Goal: Task Accomplishment & Management: Use online tool/utility

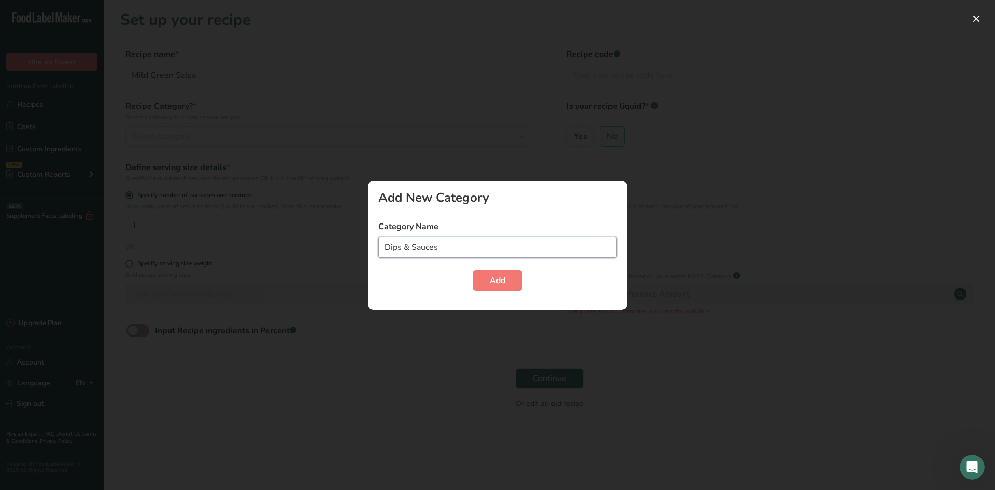
type input "Dips & Sauces"
click at [490, 282] on span "Add" at bounding box center [498, 280] width 16 height 12
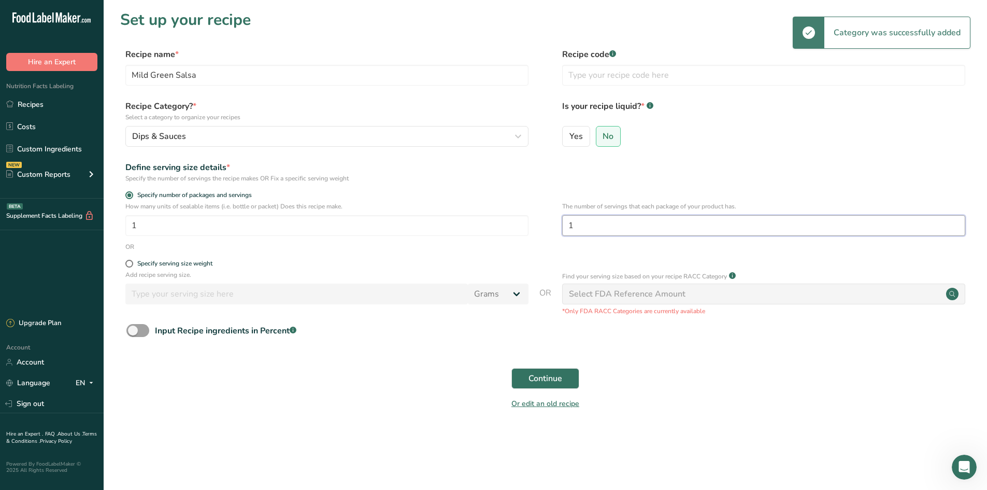
click at [618, 230] on input "1" at bounding box center [763, 225] width 403 height 21
type input "16"
click at [152, 332] on span "Input Recipe ingredients in Percent .a-a{fill:#347362;}.b-a{fill:#fff;}" at bounding box center [222, 330] width 147 height 12
click at [133, 332] on input "Input Recipe ingredients in Percent .a-a{fill:#347362;}.b-a{fill:#fff;}" at bounding box center [129, 330] width 7 height 7
checkbox input "true"
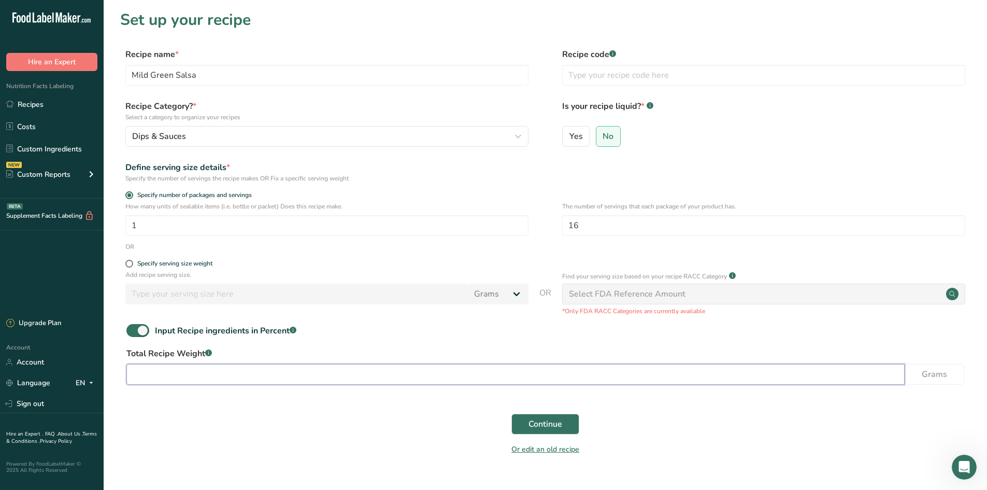
click at [179, 377] on input "number" at bounding box center [515, 374] width 778 height 21
type input "454"
click at [548, 419] on span "Continue" at bounding box center [546, 424] width 34 height 12
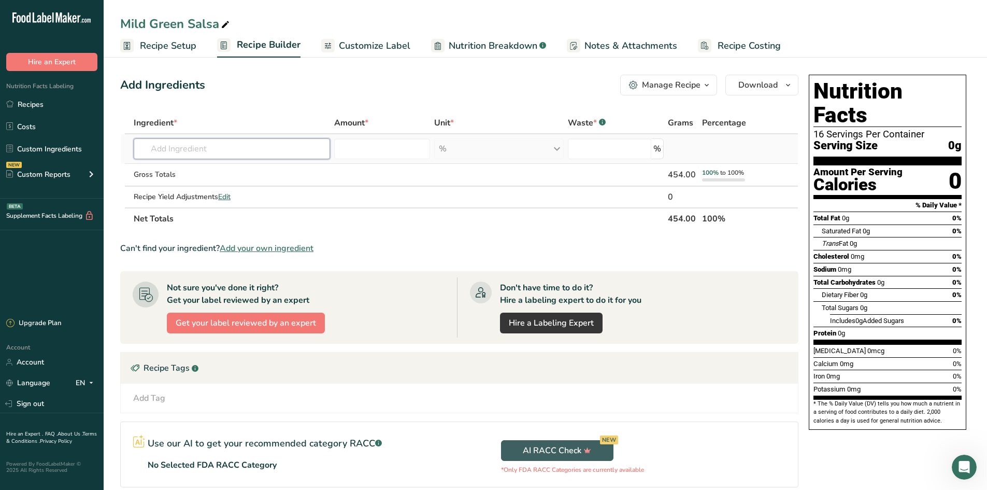
click at [232, 146] on input "text" at bounding box center [232, 148] width 196 height 21
click at [251, 148] on input "text" at bounding box center [232, 148] width 196 height 21
type input "R"
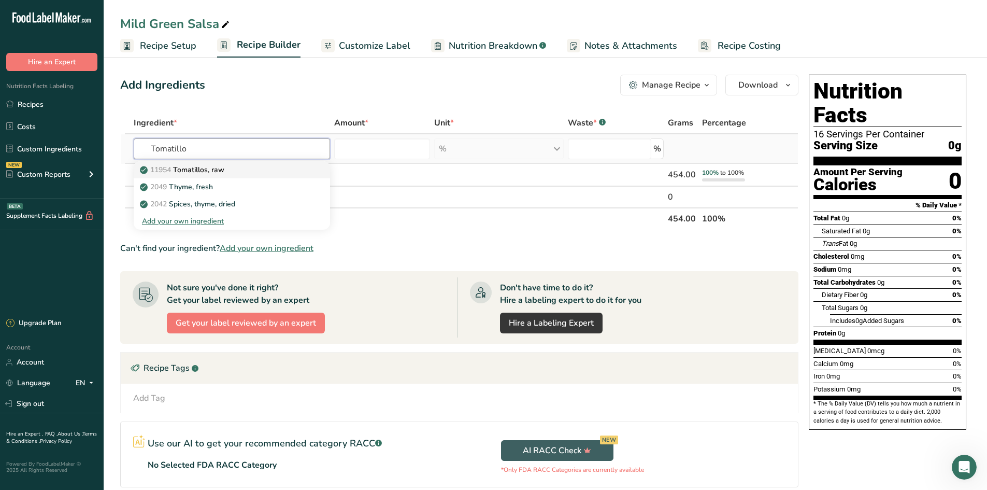
type input "Tomatillo"
click at [221, 171] on p "11954 Tomatillos, raw" at bounding box center [183, 169] width 82 height 11
type input "Tomatillos, raw"
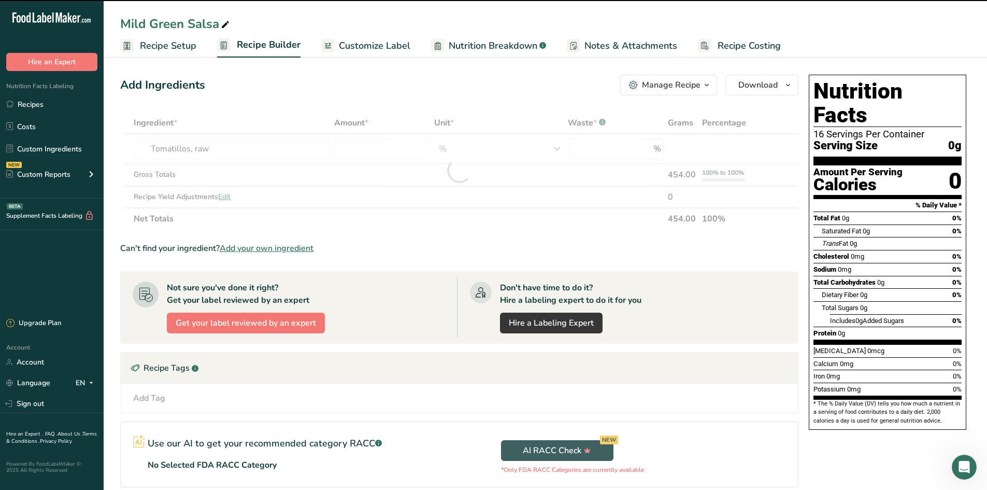
type input "0"
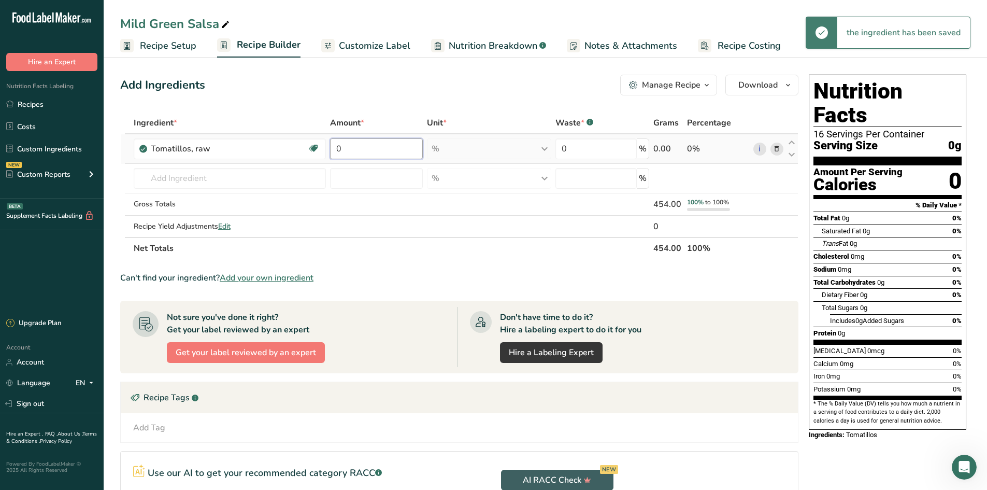
click at [365, 149] on input "0" at bounding box center [376, 148] width 93 height 21
type input "0.658"
click at [546, 150] on div "Ingredient * Amount * Unit * Waste * .a-a{fill:#347362;}.b-a{fill:#fff;} Grams …" at bounding box center [459, 185] width 678 height 147
click at [544, 149] on div "% Portions 1 medium 0.5 cup, chopped or diced Weight Units g kg mg See more Vol…" at bounding box center [489, 148] width 124 height 21
click at [546, 150] on div "% Portions 1 medium 0.5 cup, chopped or diced Weight Units g kg mg See more Vol…" at bounding box center [489, 148] width 124 height 21
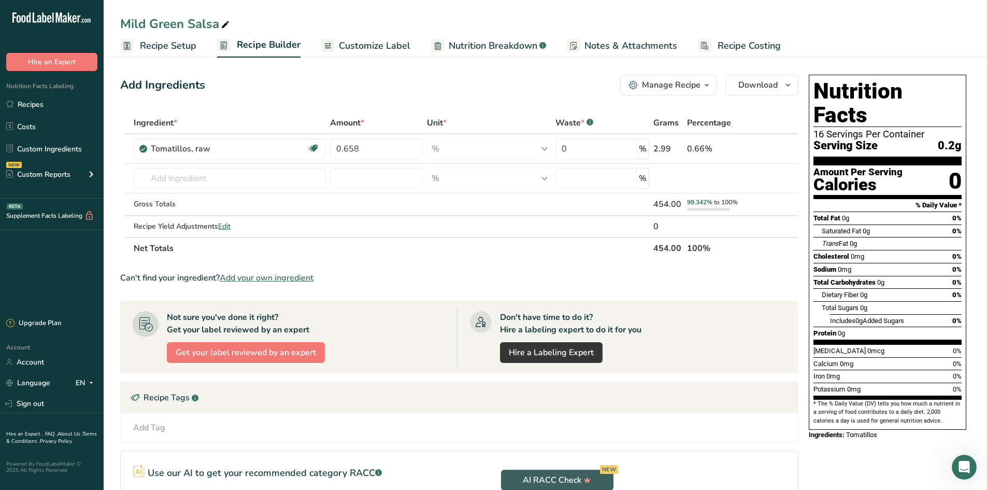
click at [186, 45] on span "Recipe Setup" at bounding box center [168, 46] width 56 height 14
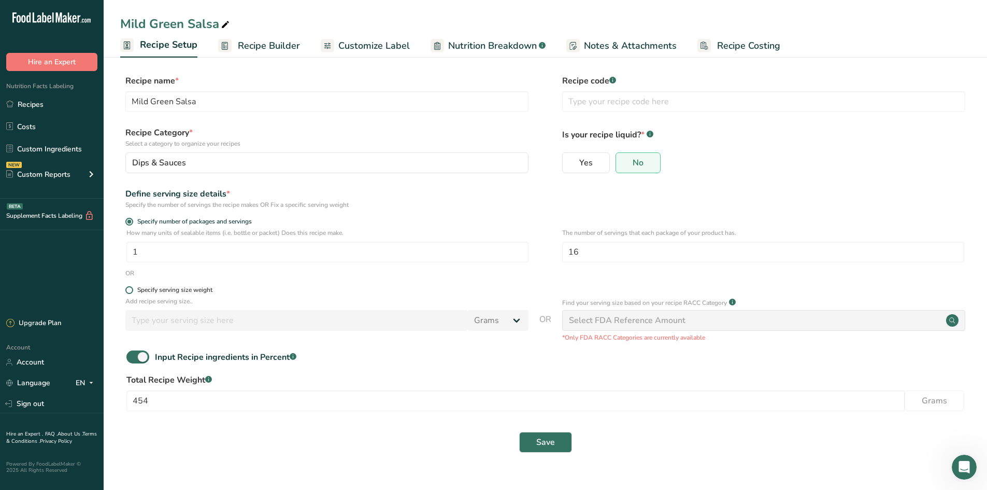
click at [136, 290] on span "Specify serving size weight" at bounding box center [172, 290] width 79 height 8
click at [132, 290] on input "Specify serving size weight" at bounding box center [128, 290] width 7 height 7
radio input "true"
radio input "false"
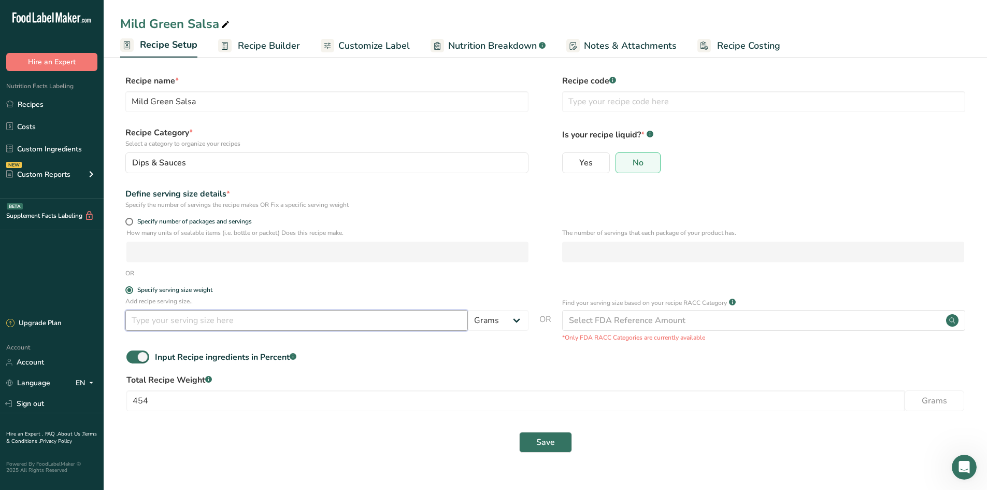
click at [348, 328] on input "number" at bounding box center [296, 320] width 343 height 21
type input "16"
click at [521, 319] on select "Grams kg mg mcg lb oz l mL fl oz tbsp tsp cup qt gallon" at bounding box center [498, 320] width 61 height 21
select select "5"
click at [468, 310] on select "Grams kg mg mcg lb oz l mL fl oz tbsp tsp cup qt gallon" at bounding box center [498, 320] width 61 height 21
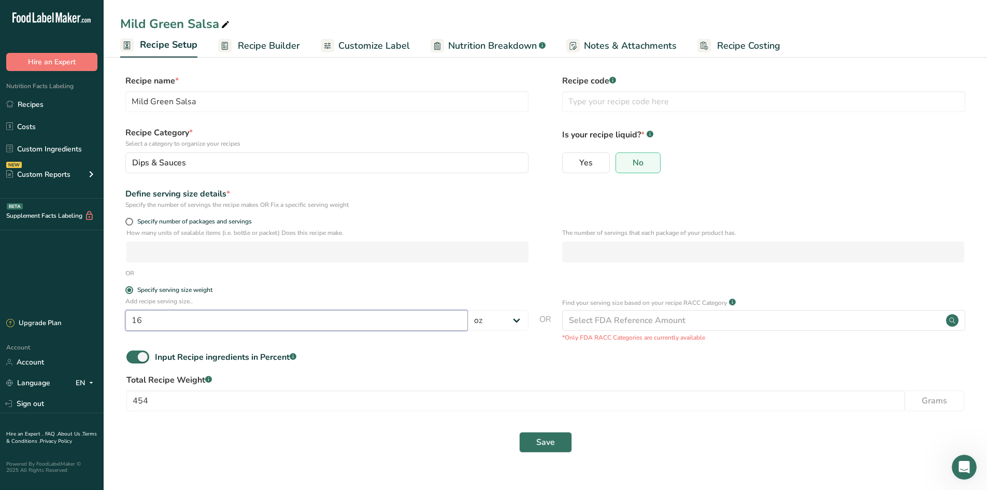
click at [351, 326] on input "16" at bounding box center [296, 320] width 343 height 21
type input "1"
click at [530, 439] on button "Save" at bounding box center [545, 442] width 53 height 21
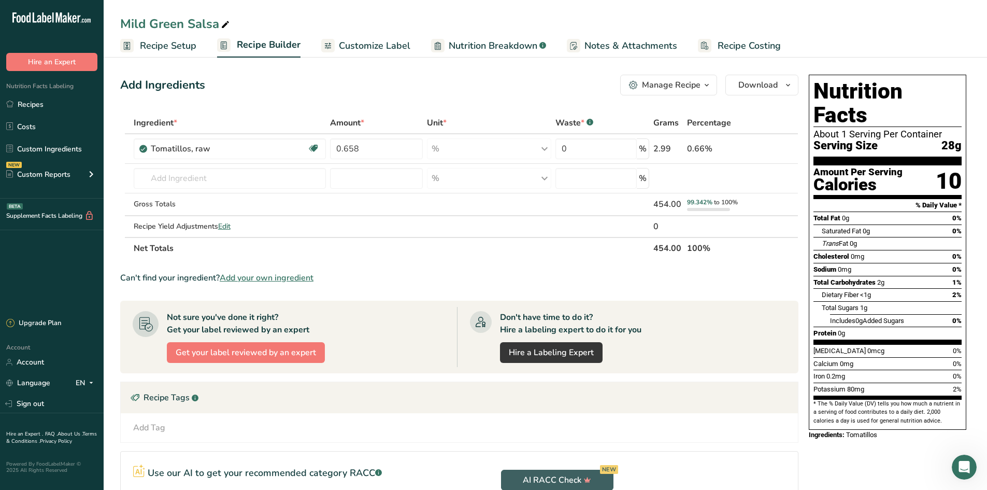
click at [162, 42] on span "Recipe Setup" at bounding box center [168, 46] width 56 height 14
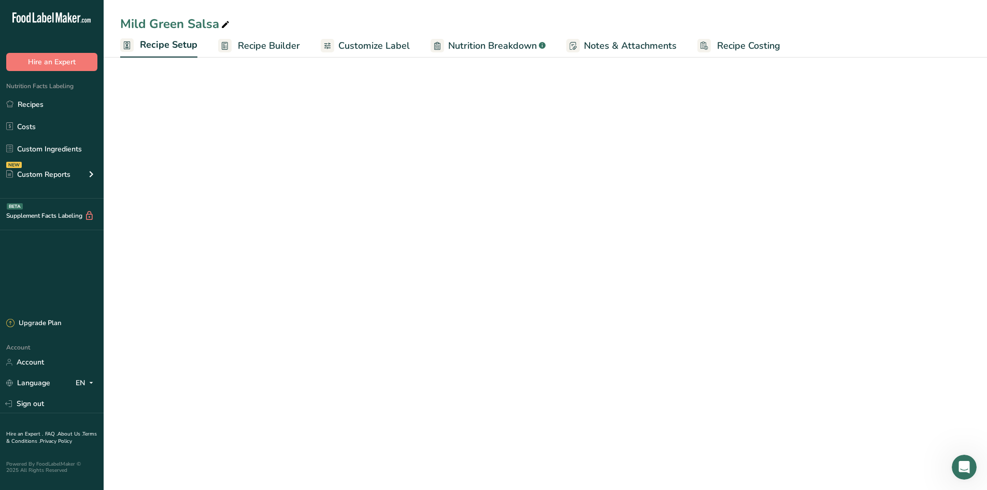
select select "5"
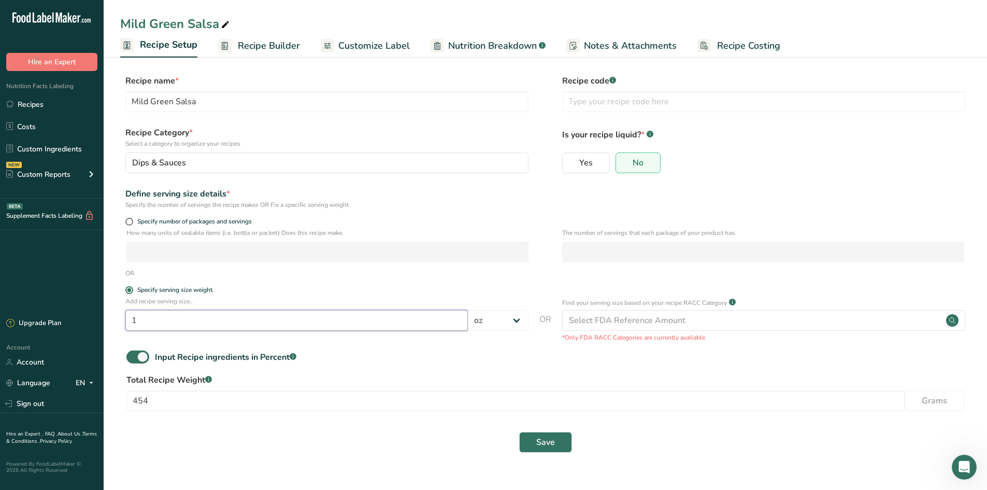
click at [273, 322] on input "1" at bounding box center [296, 320] width 343 height 21
type input "16"
click at [552, 446] on span "Save" at bounding box center [545, 442] width 19 height 12
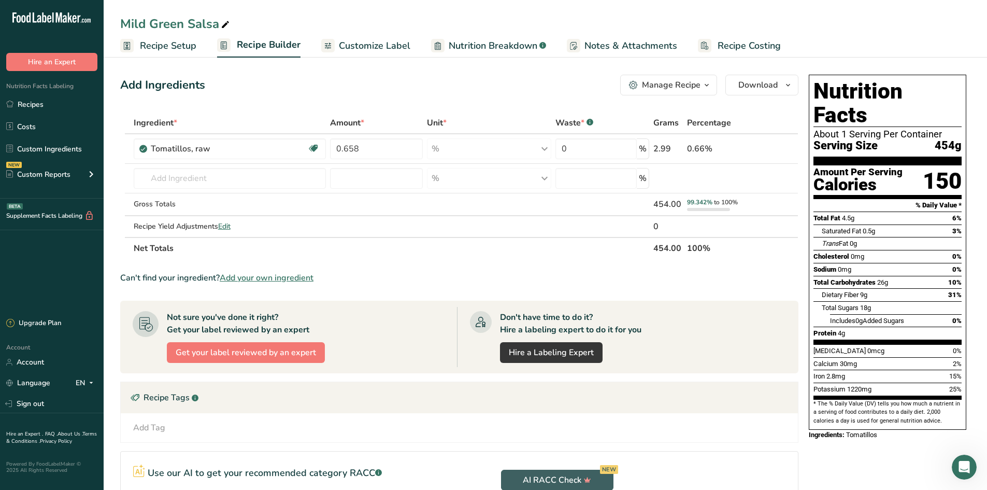
click at [171, 42] on span "Recipe Setup" at bounding box center [168, 46] width 56 height 14
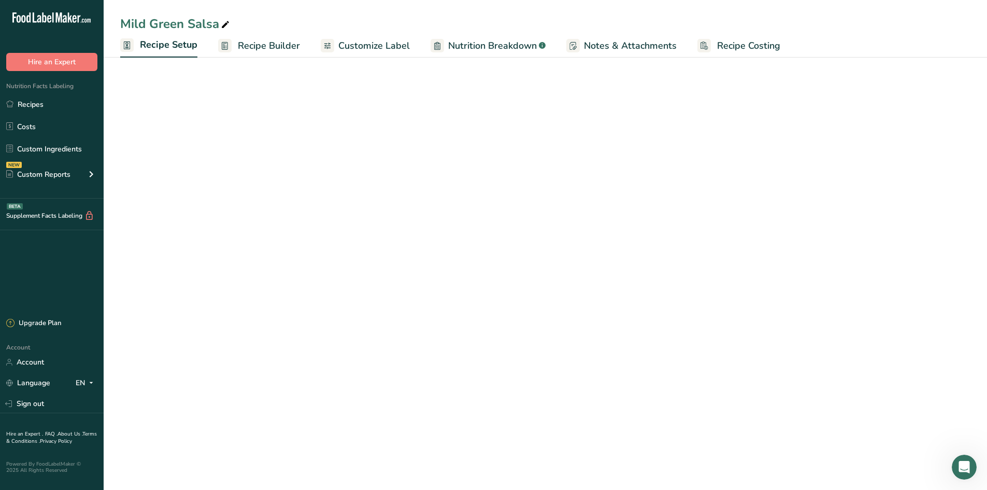
select select "5"
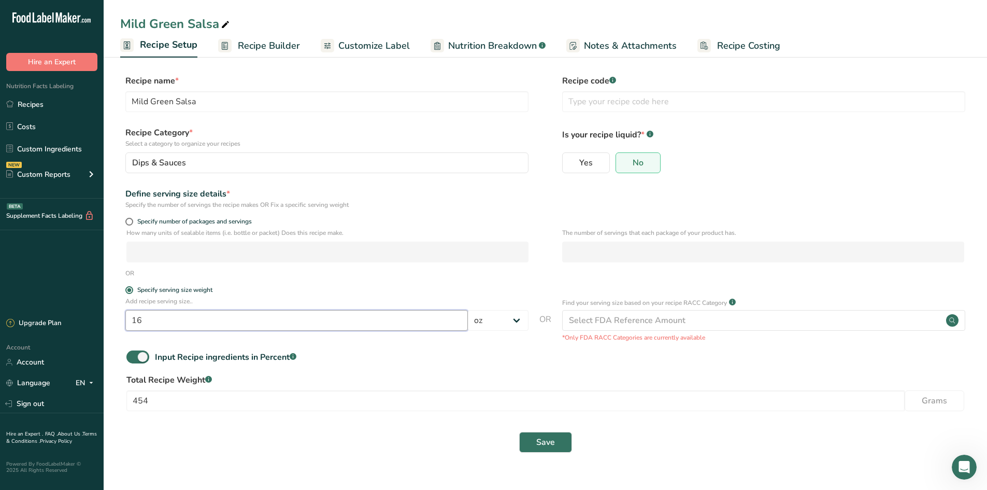
click at [382, 329] on input "16" at bounding box center [296, 320] width 343 height 21
type input "1"
click at [569, 440] on button "Save" at bounding box center [545, 442] width 53 height 21
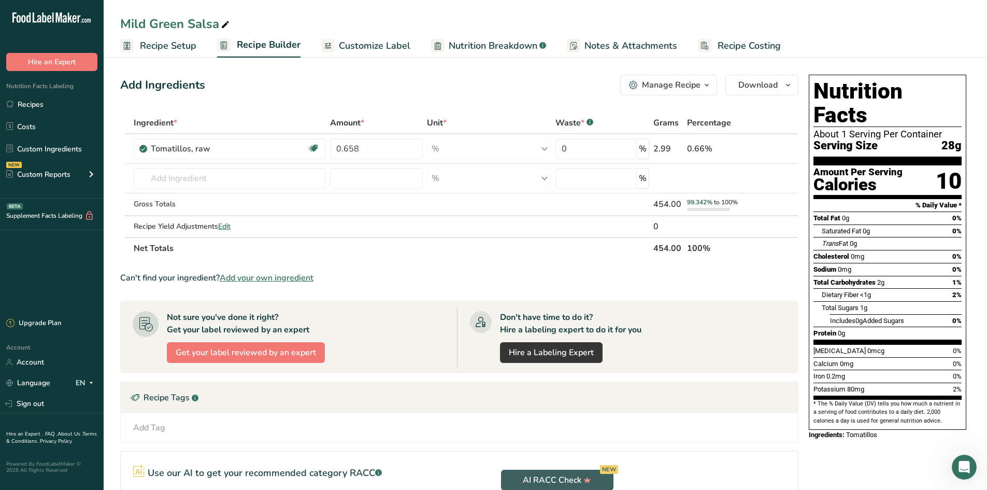
click at [185, 49] on span "Recipe Setup" at bounding box center [168, 46] width 56 height 14
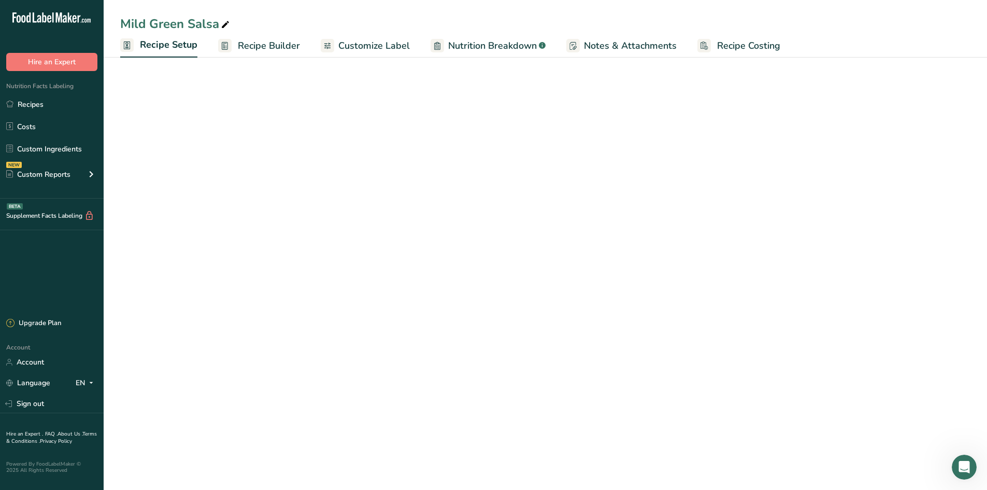
select select "5"
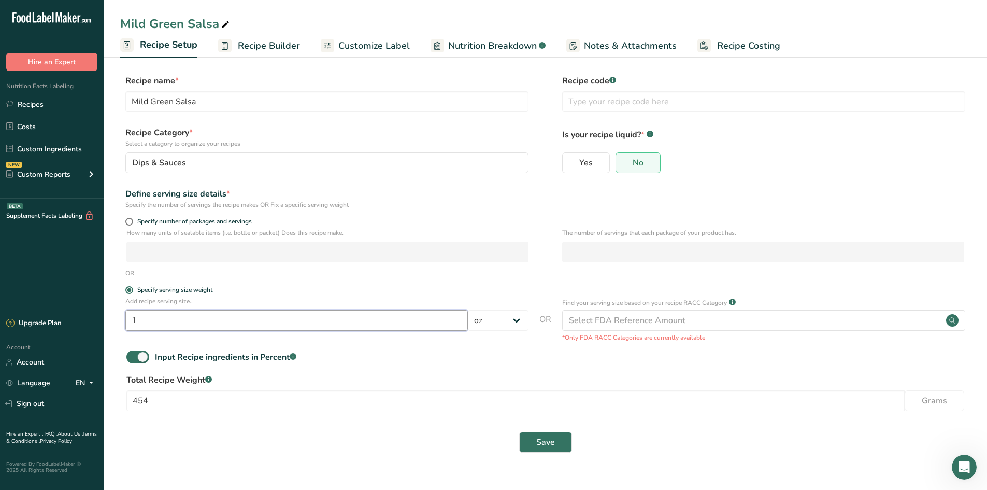
click at [205, 324] on input "1" at bounding box center [296, 320] width 343 height 21
type input "16"
click at [521, 434] on button "Save" at bounding box center [545, 442] width 53 height 21
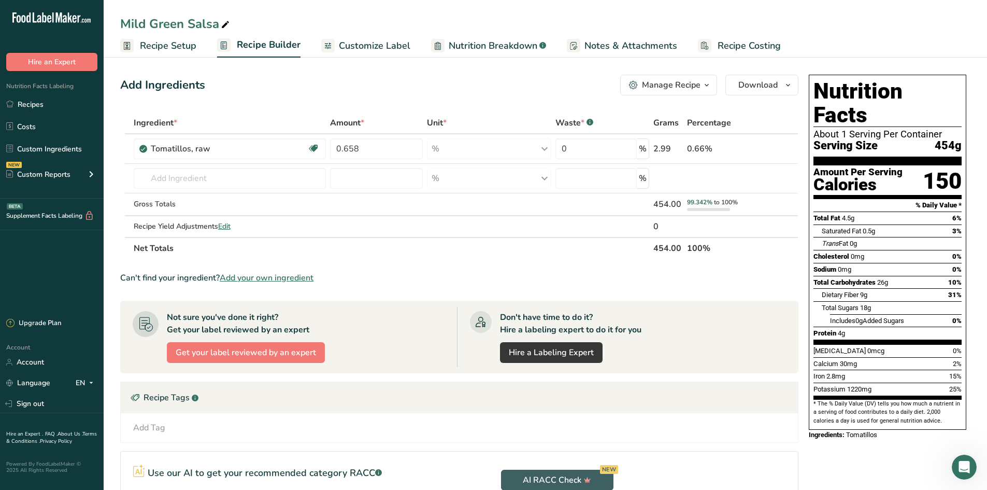
click at [166, 41] on span "Recipe Setup" at bounding box center [168, 46] width 56 height 14
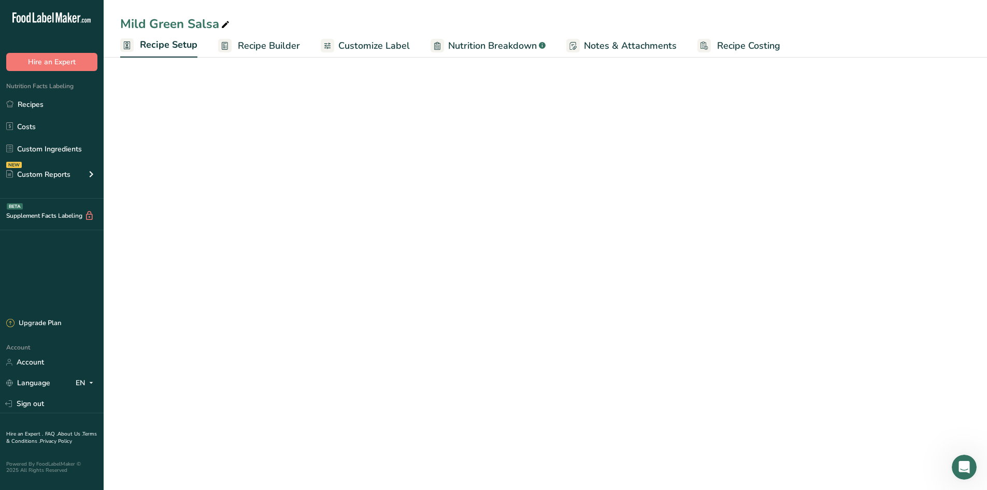
select select "5"
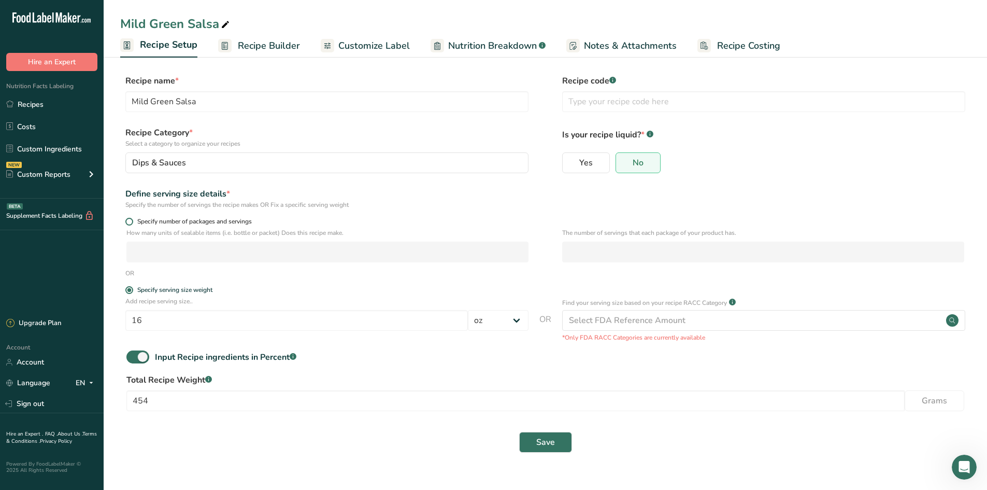
click at [131, 221] on span at bounding box center [129, 222] width 8 height 8
click at [131, 221] on input "Specify number of packages and servings" at bounding box center [128, 221] width 7 height 7
radio input "true"
radio input "false"
select select "0"
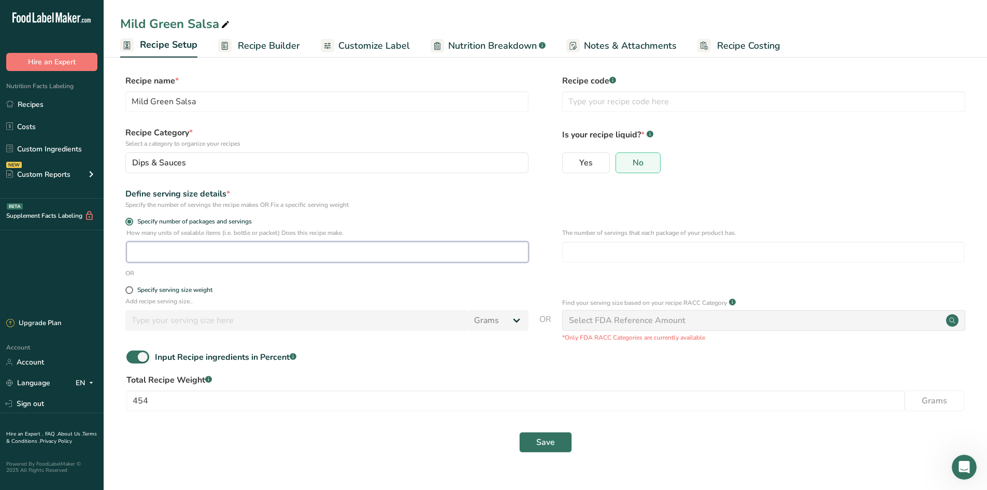
click at [169, 253] on input "number" at bounding box center [327, 252] width 402 height 21
type input "1"
click at [695, 257] on input "number" at bounding box center [763, 252] width 402 height 21
type input "16"
click at [135, 357] on span at bounding box center [137, 356] width 23 height 13
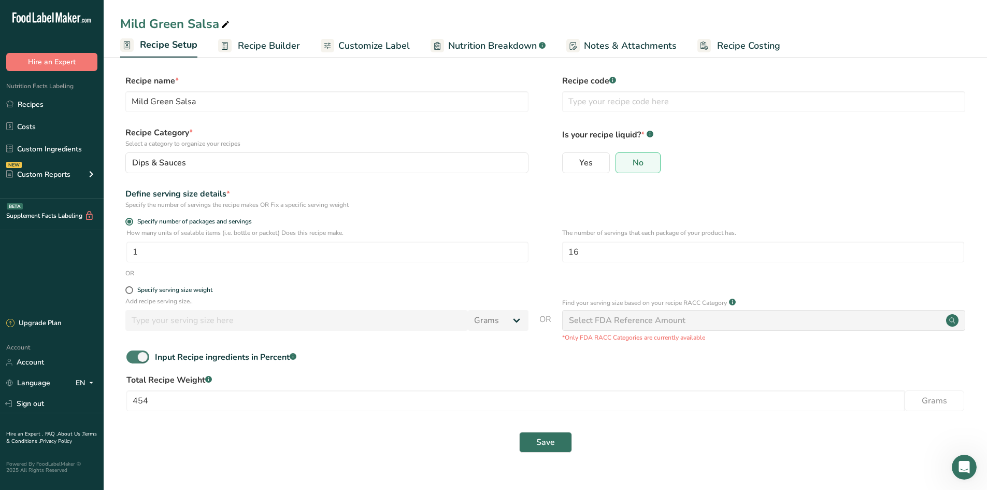
click at [133, 357] on input "Input Recipe ingredients in Percent .a-a{fill:#347362;}.b-a{fill:#fff;}" at bounding box center [129, 356] width 7 height 7
checkbox input "false"
click at [566, 398] on button "Save" at bounding box center [545, 396] width 53 height 21
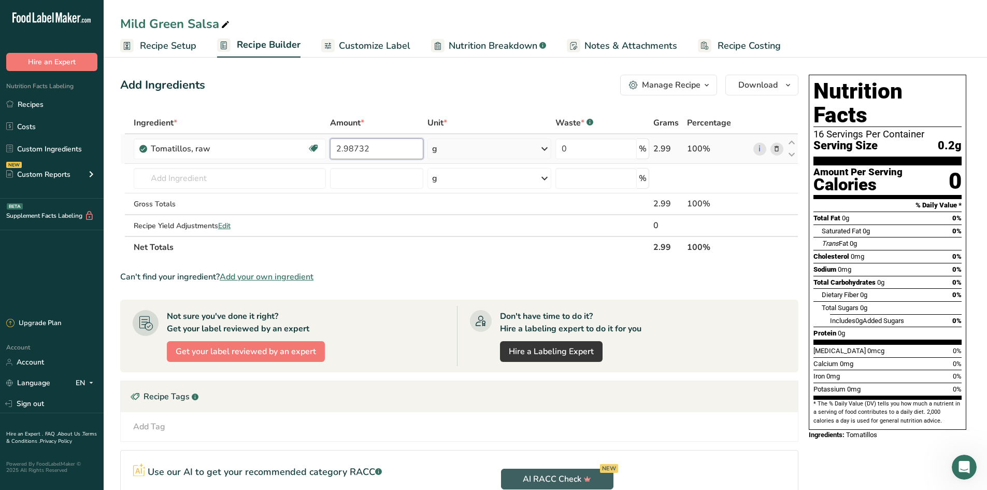
click at [395, 147] on input "2.98732" at bounding box center [376, 148] width 93 height 21
type input "2"
click at [352, 154] on input "number" at bounding box center [376, 148] width 93 height 21
type input "0.658"
click at [486, 152] on div "Ingredient * Amount * Unit * Waste * .a-a{fill:#347362;}.b-a{fill:#fff;} Grams …" at bounding box center [459, 185] width 678 height 146
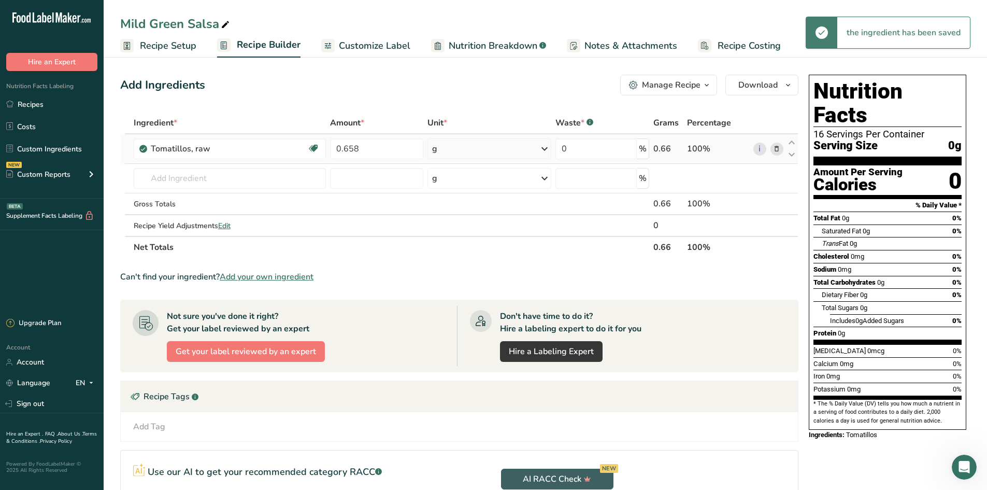
click at [539, 153] on icon at bounding box center [544, 148] width 12 height 19
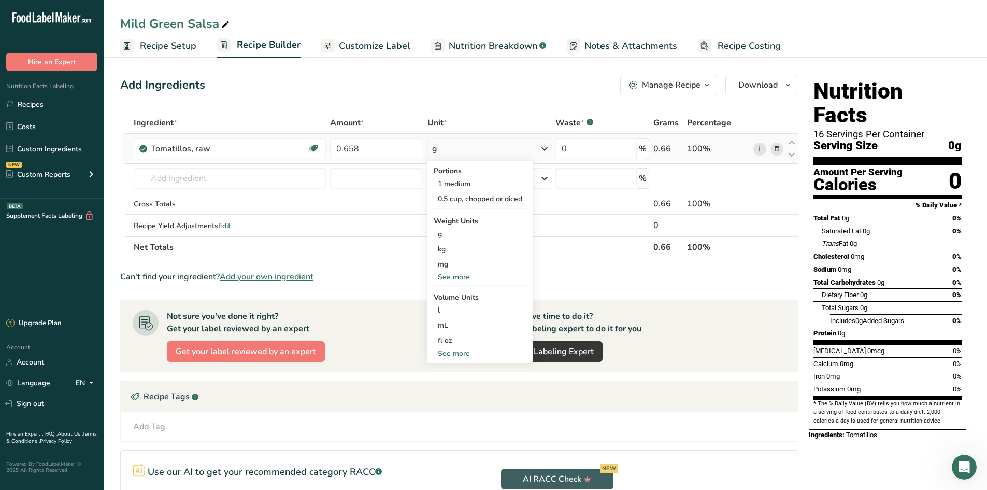
click at [457, 280] on div "See more" at bounding box center [480, 277] width 93 height 11
click at [453, 295] on div "lb" at bounding box center [480, 294] width 93 height 15
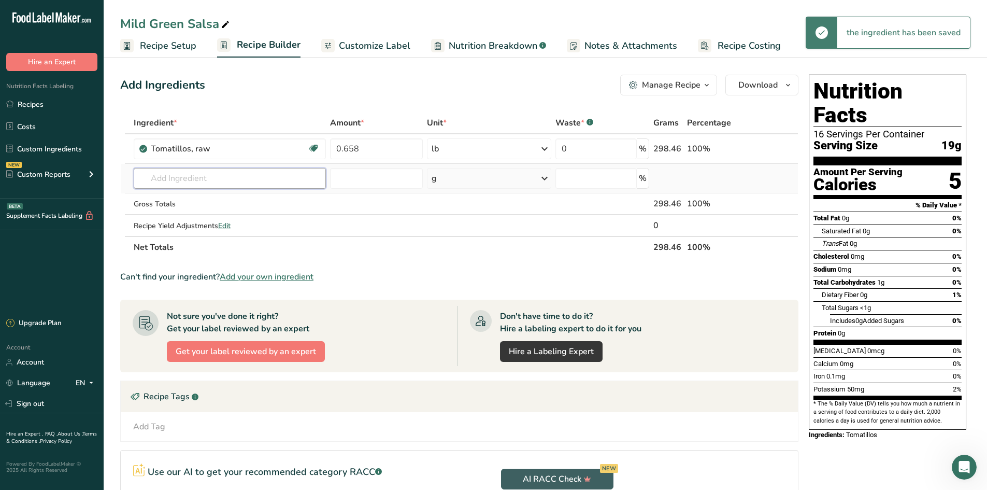
click at [255, 185] on input "text" at bounding box center [230, 178] width 192 height 21
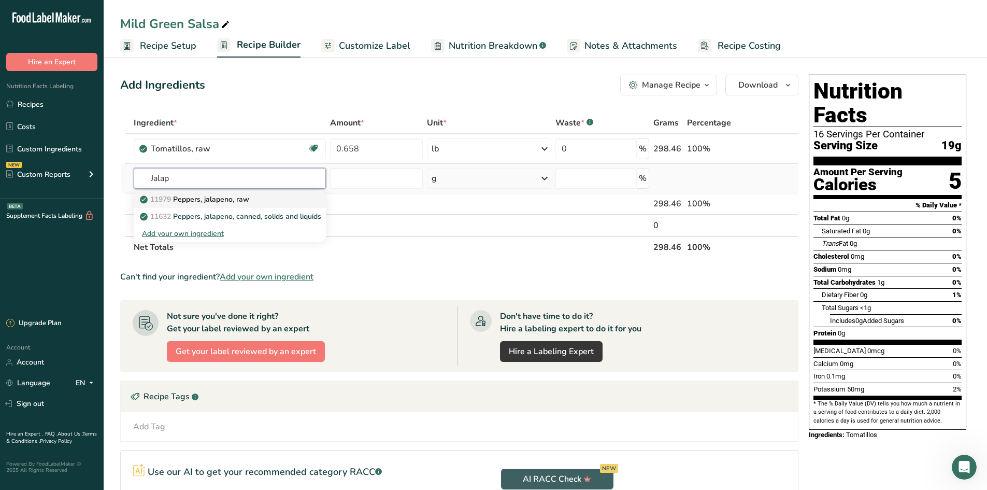
type input "Jalap"
click at [249, 195] on p "11979 Peppers, jalapeno, raw" at bounding box center [195, 199] width 107 height 11
type input "Peppers, jalapeno, raw"
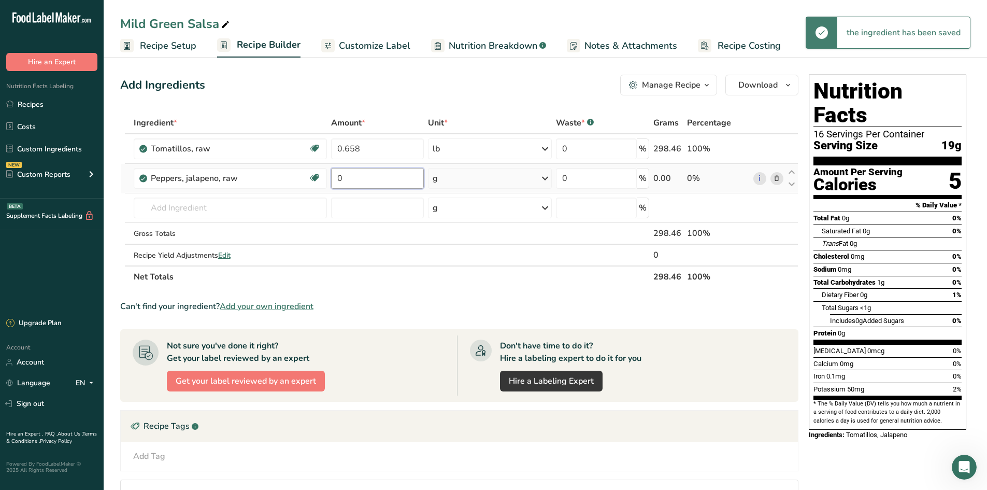
click at [354, 180] on input "0" at bounding box center [377, 178] width 93 height 21
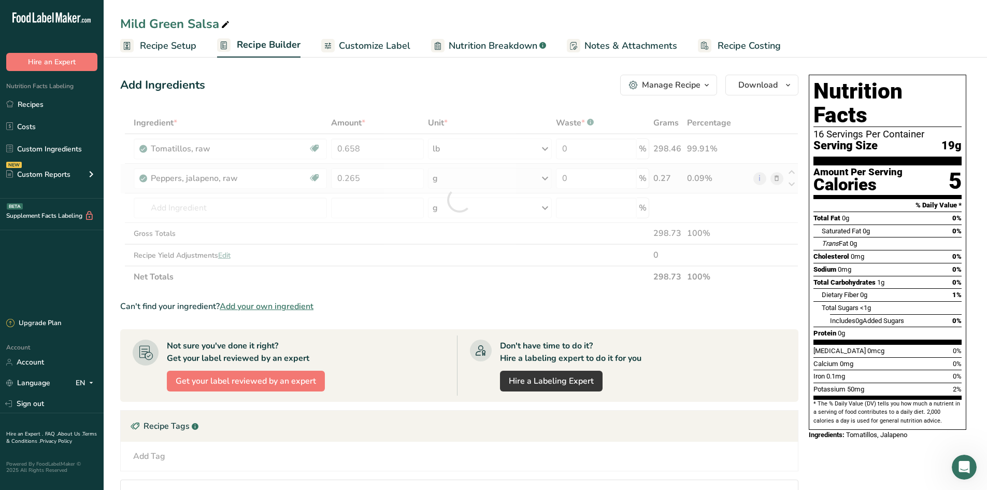
click at [472, 182] on div "Ingredient * Amount * Unit * Waste * .a-a{fill:#347362;}.b-a{fill:#fff;} Grams …" at bounding box center [459, 200] width 678 height 176
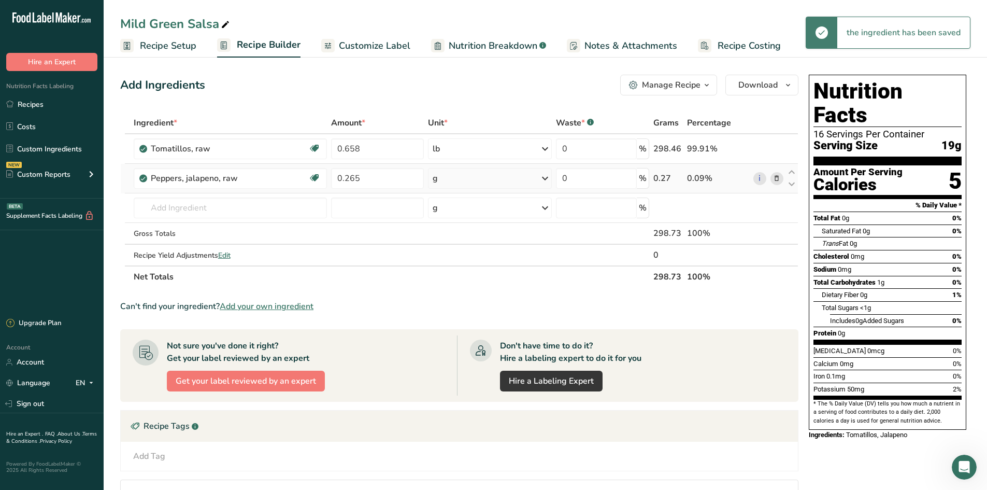
click at [472, 182] on div "g" at bounding box center [490, 178] width 124 height 21
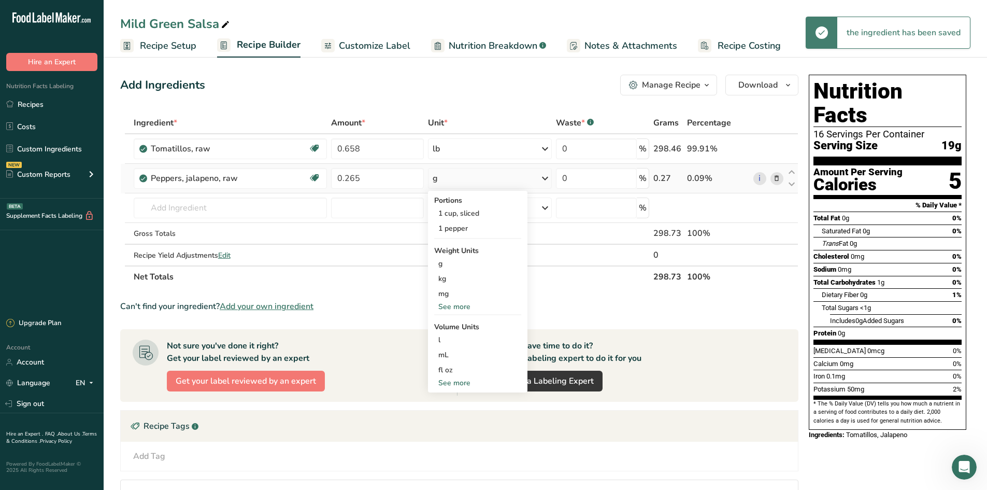
click at [462, 304] on div "See more" at bounding box center [477, 306] width 87 height 11
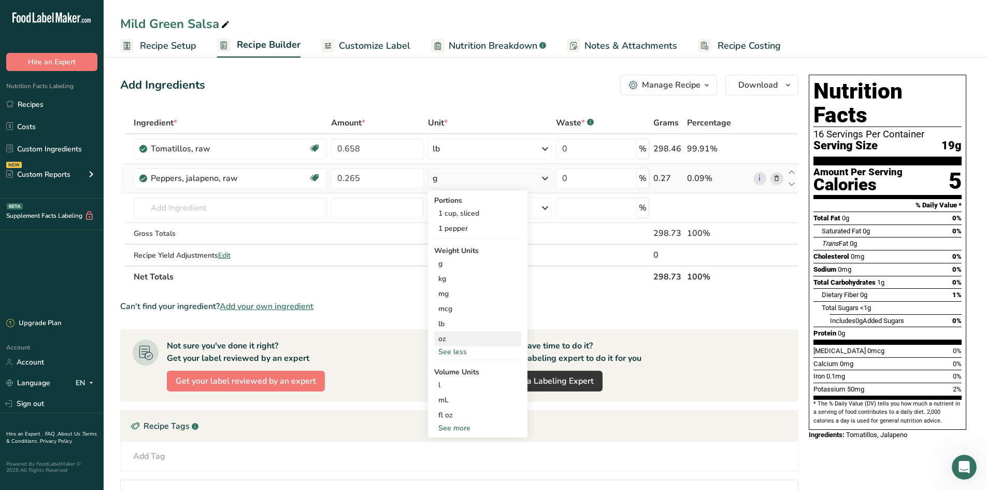
click at [458, 332] on div "oz" at bounding box center [477, 338] width 87 height 15
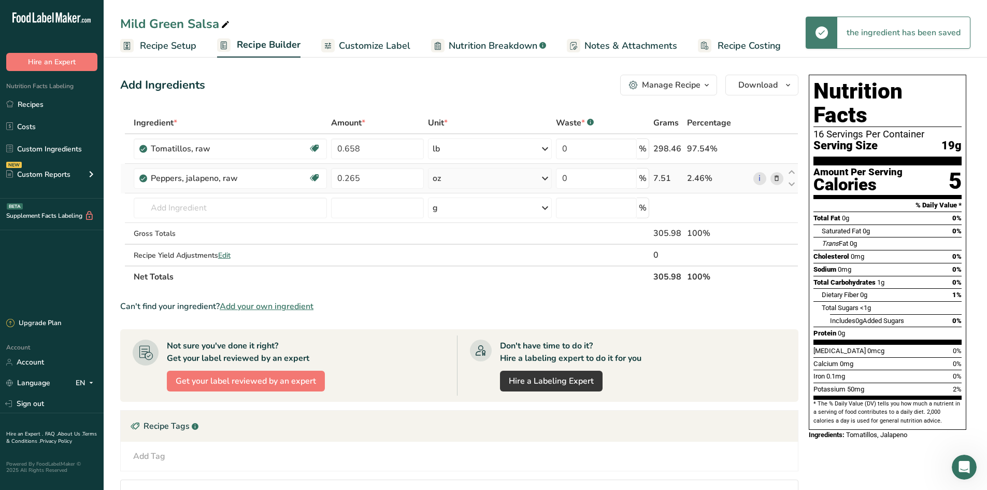
click at [531, 178] on div "oz" at bounding box center [490, 178] width 124 height 21
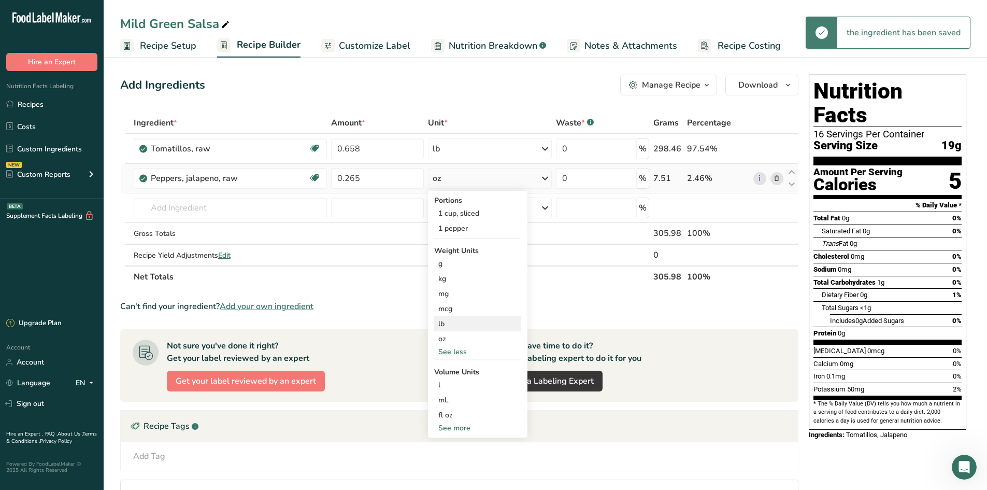
click at [476, 325] on div "lb" at bounding box center [477, 323] width 87 height 15
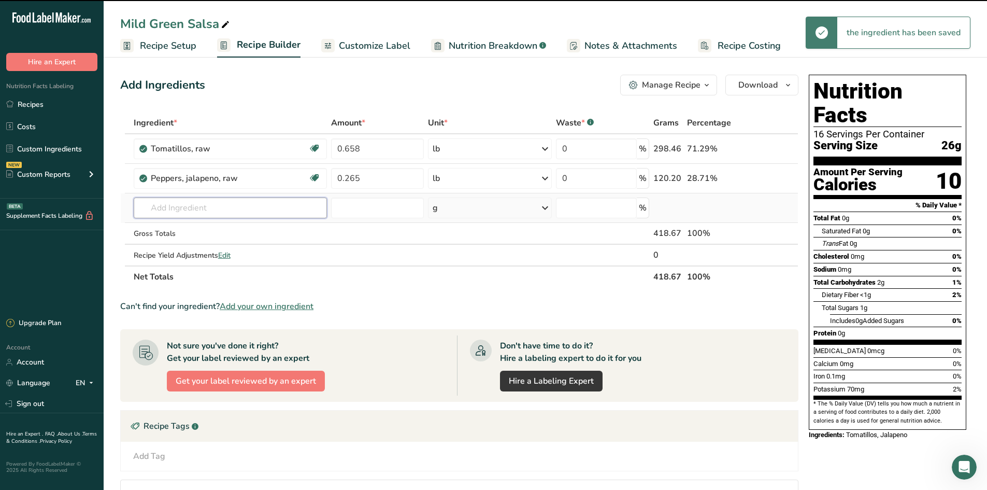
click at [229, 211] on input "text" at bounding box center [231, 207] width 194 height 21
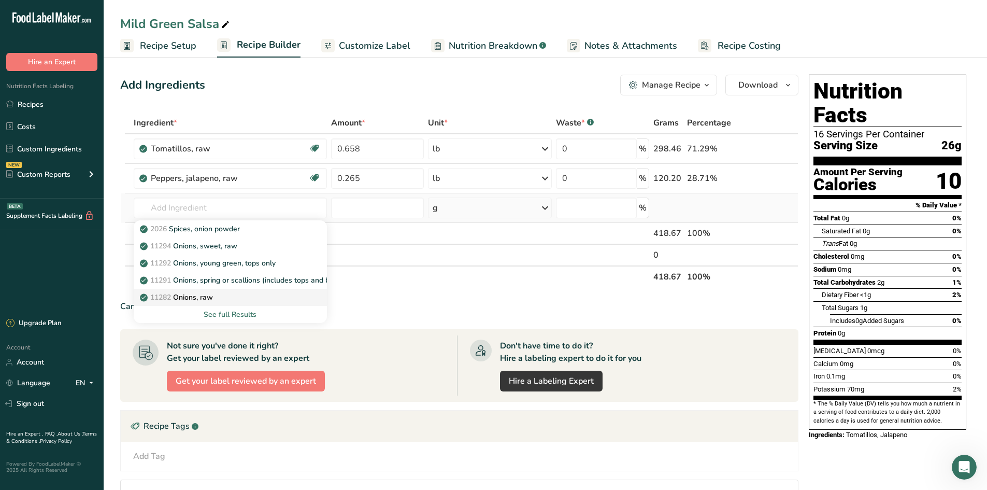
click at [204, 302] on p "11282 Onions, raw" at bounding box center [177, 297] width 71 height 11
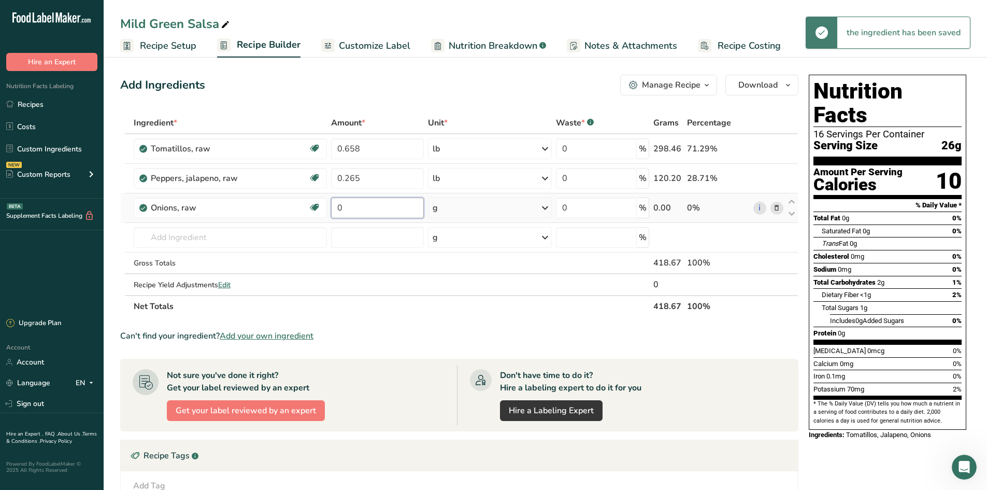
click at [370, 214] on input "0" at bounding box center [377, 207] width 93 height 21
click at [474, 215] on div "Ingredient * Amount * Unit * Waste * .a-a{fill:#347362;}.b-a{fill:#fff;} Grams …" at bounding box center [459, 214] width 678 height 205
click at [481, 210] on div "g" at bounding box center [490, 207] width 124 height 21
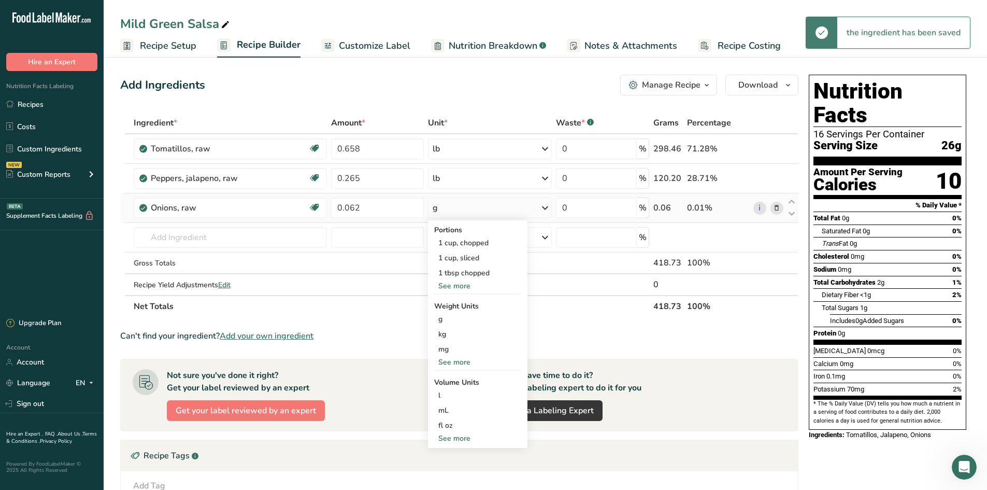
click at [467, 285] on div "See more" at bounding box center [477, 285] width 87 height 11
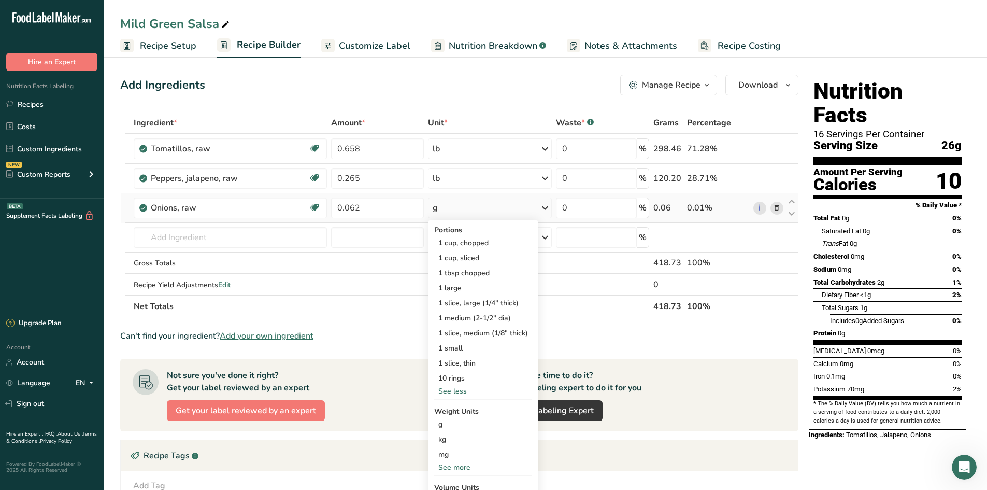
scroll to position [104, 0]
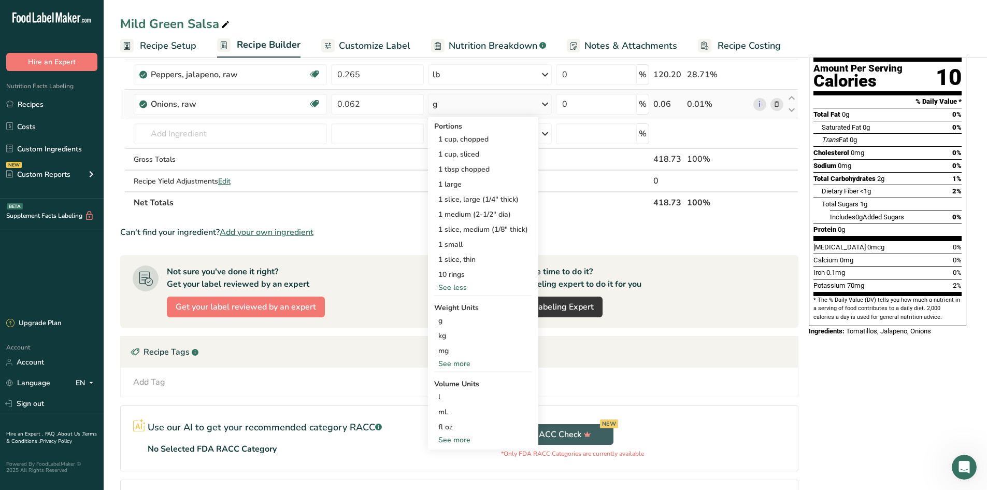
click at [465, 362] on div "See more" at bounding box center [483, 363] width 98 height 11
click at [458, 385] on div "lb" at bounding box center [483, 380] width 98 height 15
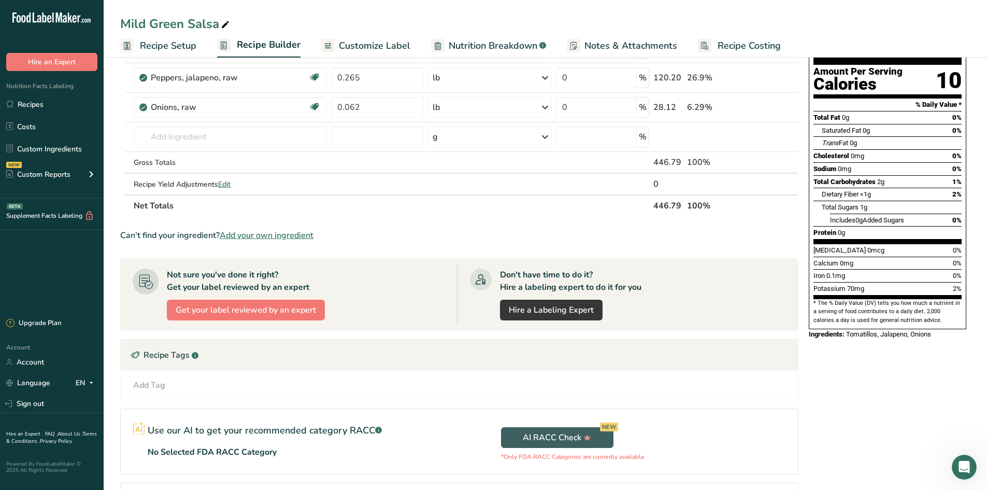
scroll to position [0, 0]
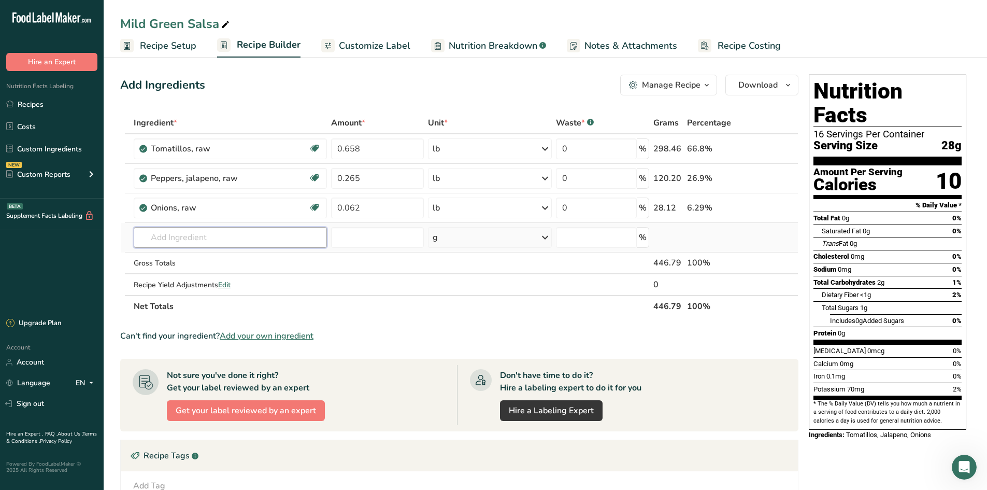
click at [280, 237] on input "text" at bounding box center [231, 237] width 194 height 21
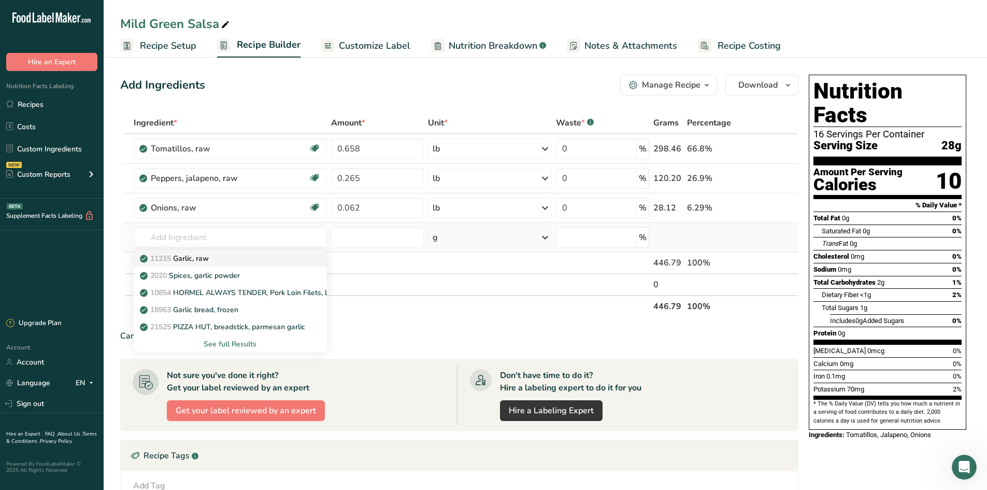
click at [231, 260] on div "11215 Garlic, raw" at bounding box center [222, 258] width 161 height 11
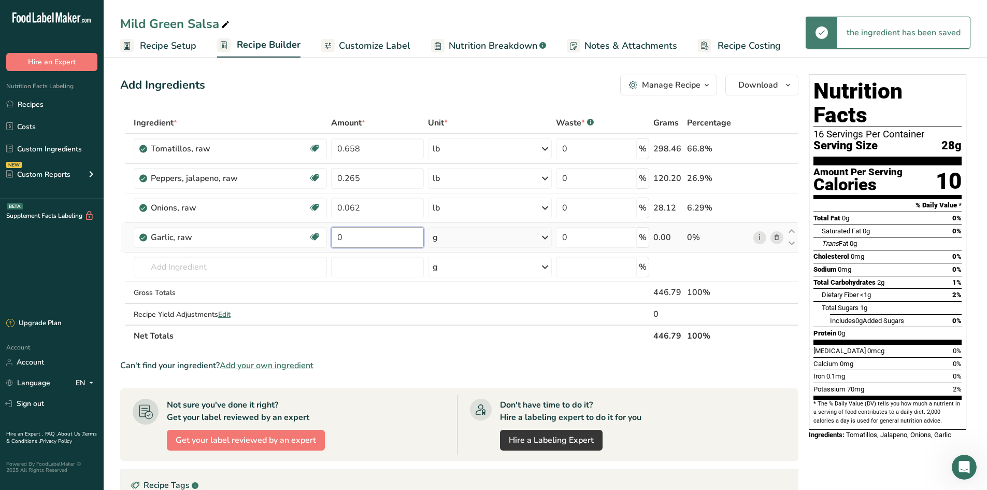
click at [390, 233] on input "0" at bounding box center [377, 237] width 93 height 21
click at [524, 231] on div "Ingredient * Amount * Unit * Waste * .a-a{fill:#347362;}.b-a{fill:#fff;} Grams …" at bounding box center [459, 229] width 678 height 235
click at [527, 234] on div "g" at bounding box center [490, 237] width 124 height 21
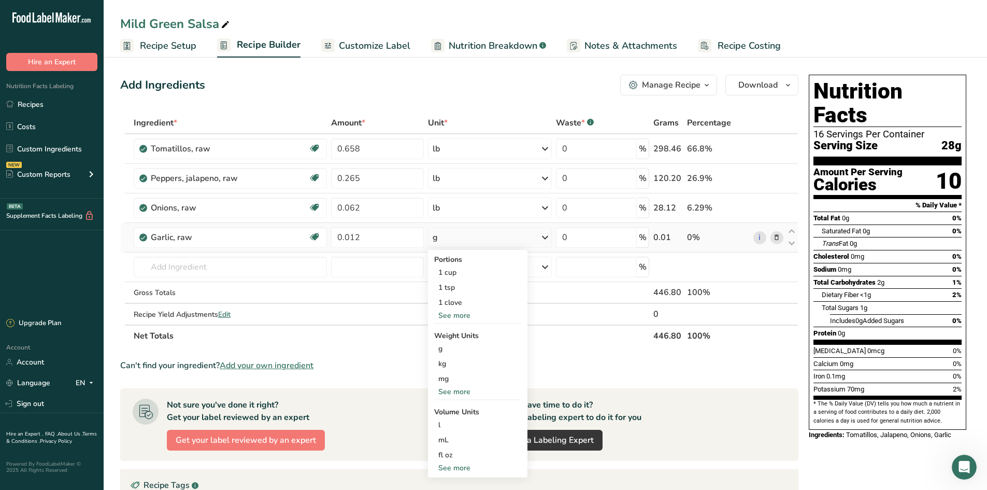
click at [450, 394] on div "See more" at bounding box center [477, 391] width 87 height 11
click at [443, 409] on div "lb" at bounding box center [477, 408] width 87 height 15
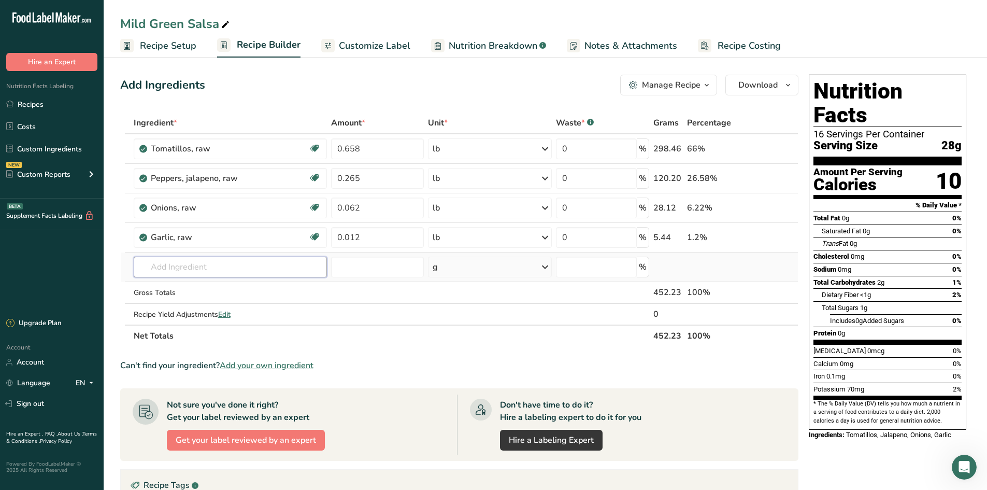
click at [168, 264] on input "text" at bounding box center [231, 267] width 194 height 21
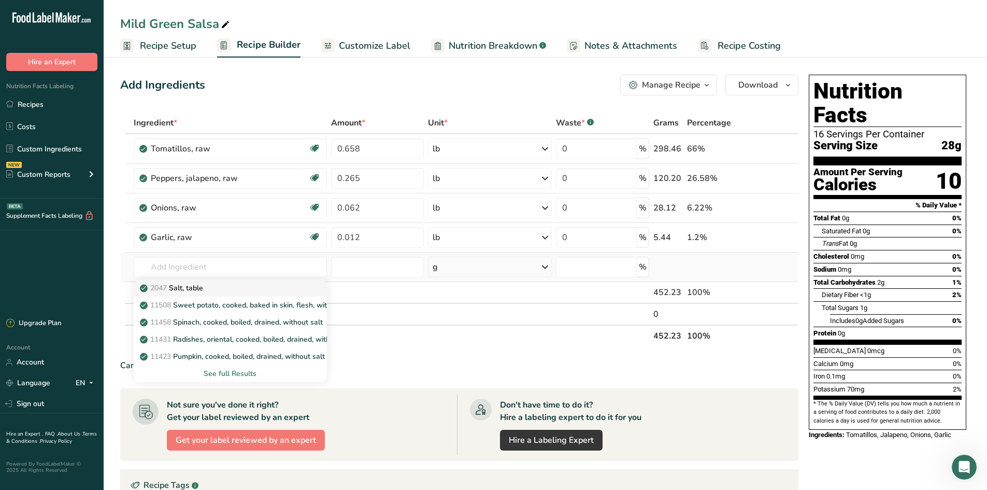
click at [176, 287] on p "2047 Salt, table" at bounding box center [172, 287] width 61 height 11
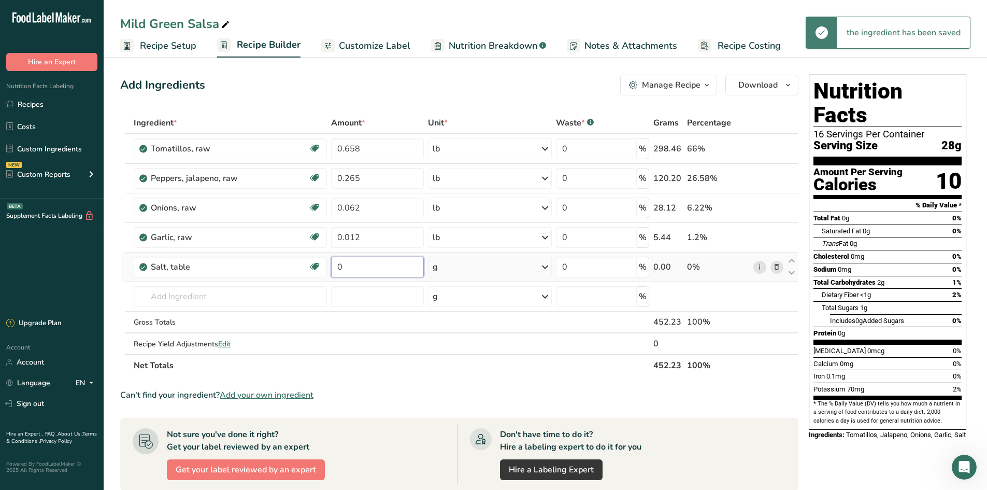
click at [363, 274] on input "0" at bounding box center [377, 267] width 93 height 21
click at [446, 270] on div "Ingredient * Amount * Unit * Waste * .a-a{fill:#347362;}.b-a{fill:#fff;} Grams …" at bounding box center [459, 244] width 678 height 264
click at [452, 269] on div "g" at bounding box center [490, 267] width 124 height 21
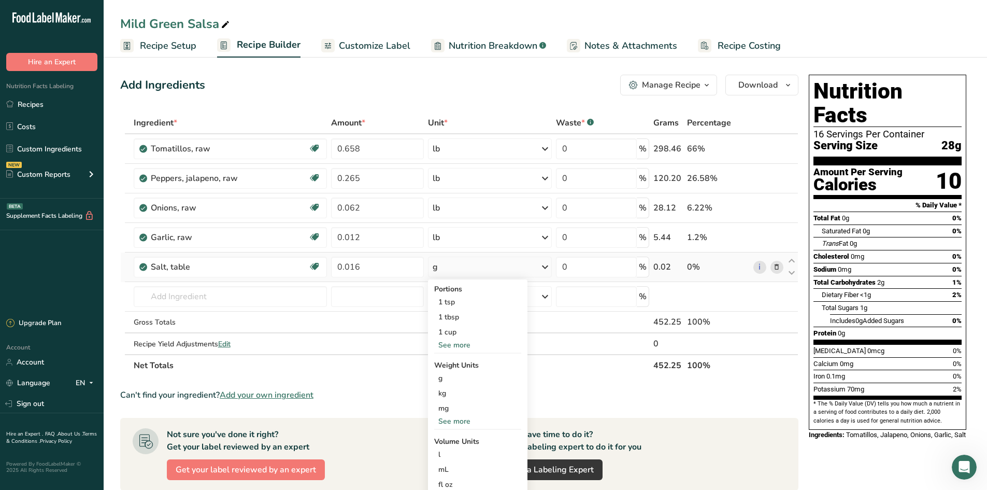
click at [452, 424] on div "See more" at bounding box center [477, 421] width 87 height 11
click at [452, 444] on div "lb" at bounding box center [477, 438] width 87 height 15
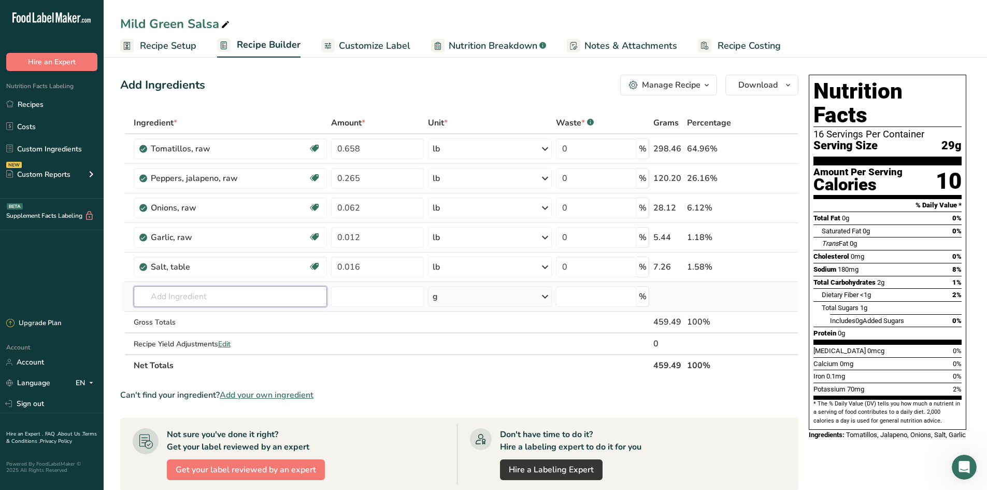
click at [252, 300] on input "text" at bounding box center [231, 296] width 194 height 21
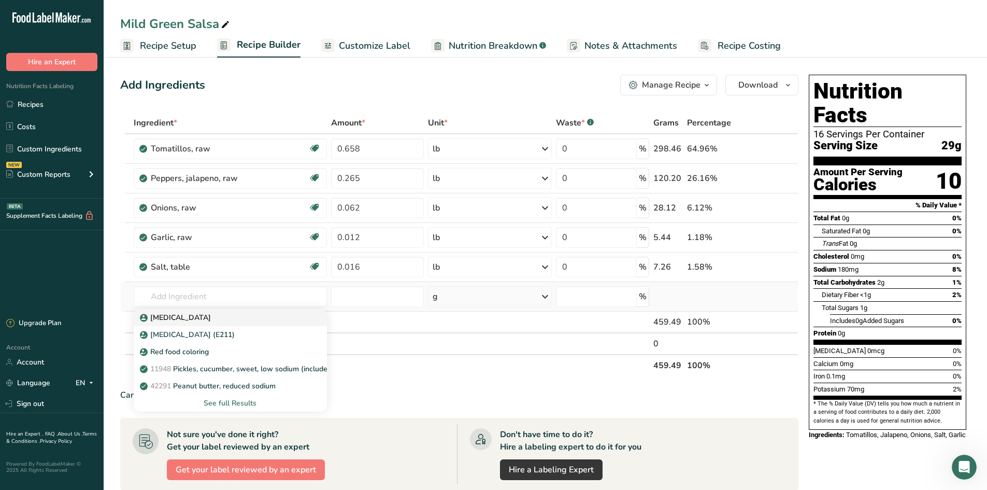
click at [234, 317] on div "Sodium Benzoate" at bounding box center [222, 317] width 161 height 11
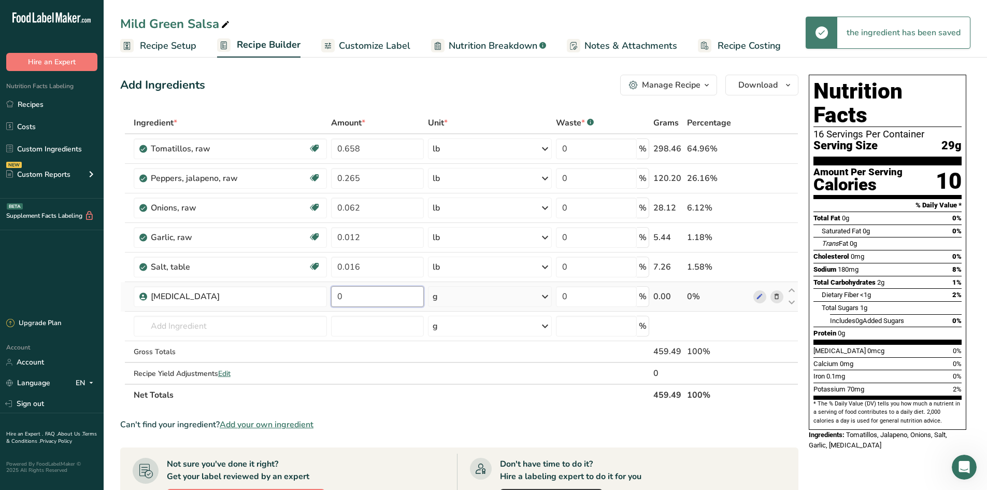
click at [379, 302] on input "0" at bounding box center [377, 296] width 93 height 21
click at [473, 301] on div "Ingredient * Amount * Unit * Waste * .a-a{fill:#347362;}.b-a{fill:#fff;} Grams …" at bounding box center [459, 259] width 678 height 294
click at [501, 290] on div "g" at bounding box center [490, 296] width 124 height 21
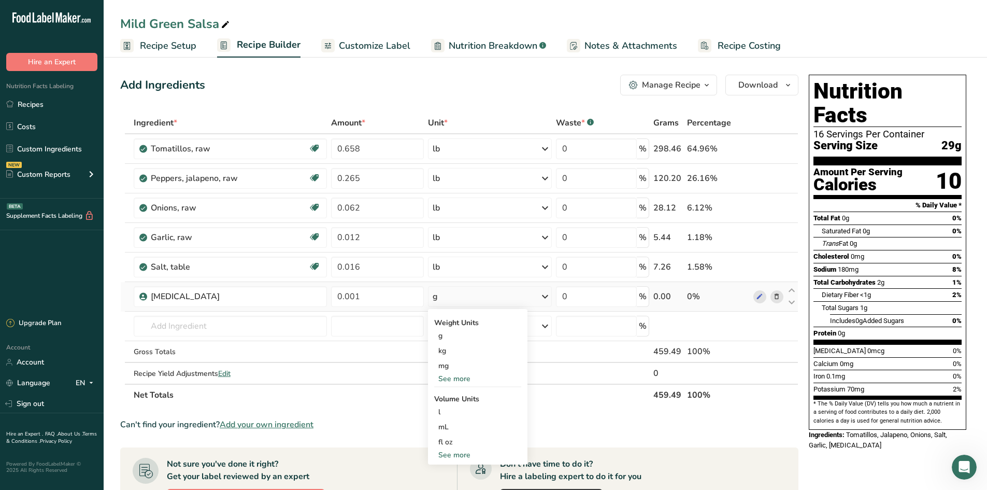
click at [464, 381] on div "See more" at bounding box center [477, 378] width 87 height 11
click at [461, 398] on div "lb" at bounding box center [477, 395] width 87 height 15
click at [371, 46] on span "Customize Label" at bounding box center [375, 46] width 72 height 14
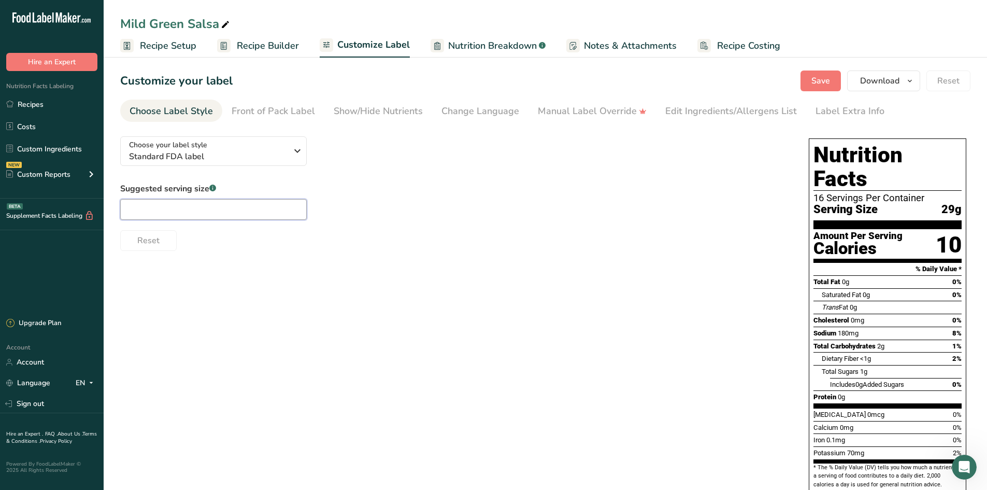
click at [200, 210] on input "text" at bounding box center [213, 209] width 187 height 21
click at [261, 150] on span "Standard FDA label" at bounding box center [208, 156] width 158 height 12
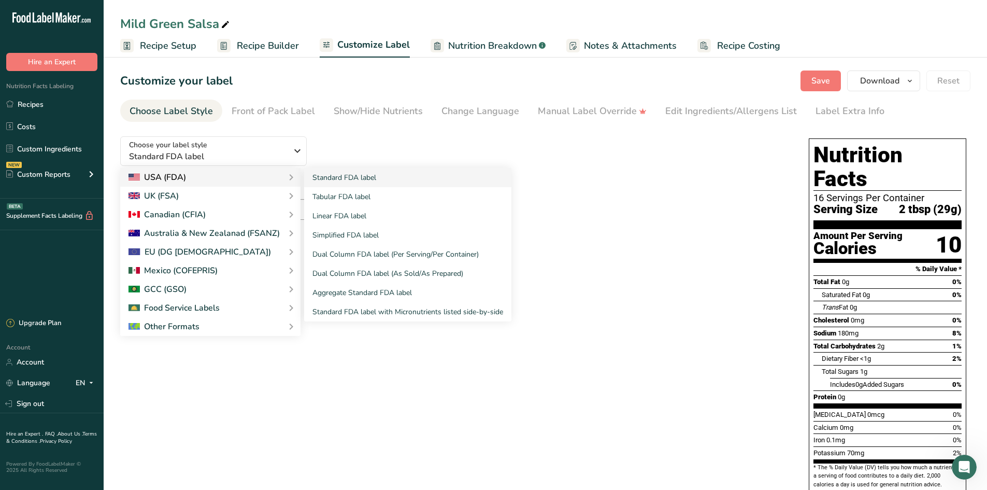
click at [204, 179] on div "USA (FDA)" at bounding box center [211, 177] width 164 height 12
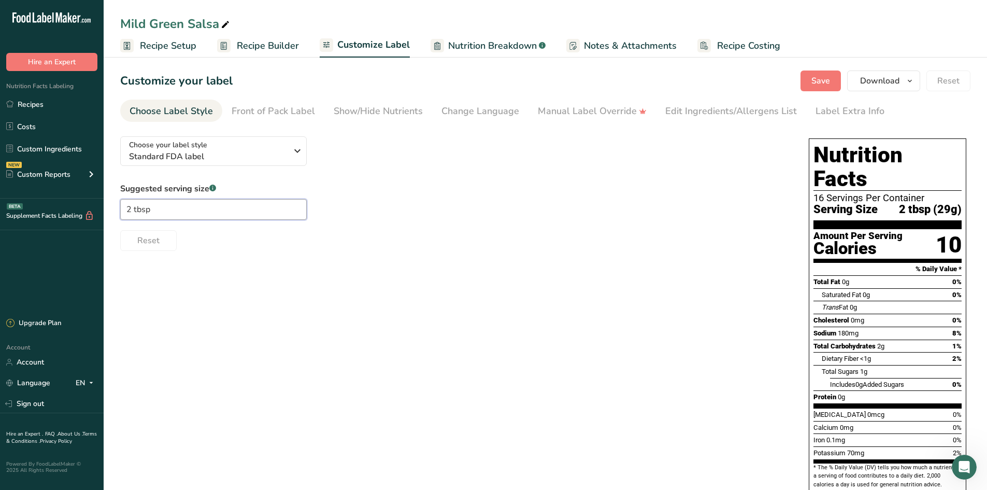
click at [193, 213] on input "2 tbsp" at bounding box center [213, 209] width 187 height 21
click at [549, 312] on div "Choose your label style Standard FDA label USA (FDA) Standard FDA label Tabular…" at bounding box center [545, 326] width 850 height 396
click at [827, 88] on button "Save" at bounding box center [821, 80] width 40 height 21
click at [245, 46] on span "Recipe Builder" at bounding box center [268, 46] width 62 height 14
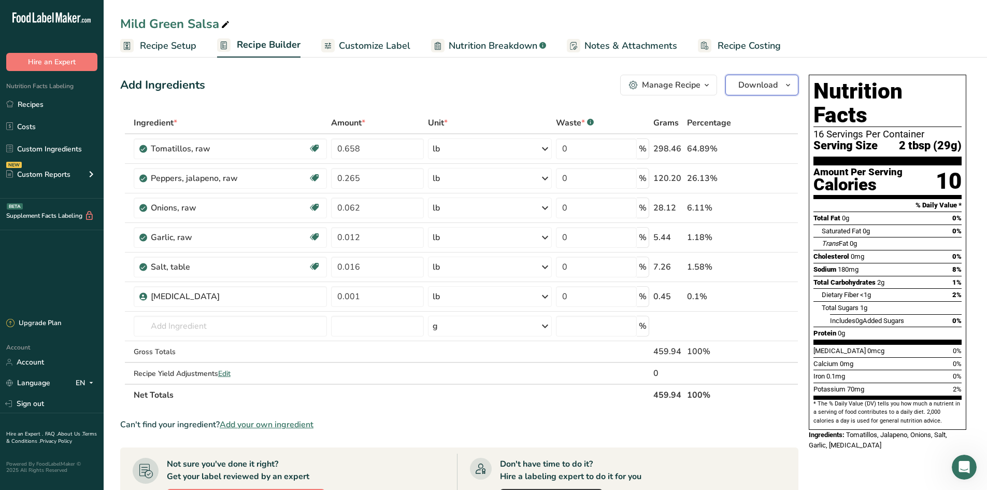
click at [751, 88] on span "Download" at bounding box center [758, 85] width 39 height 12
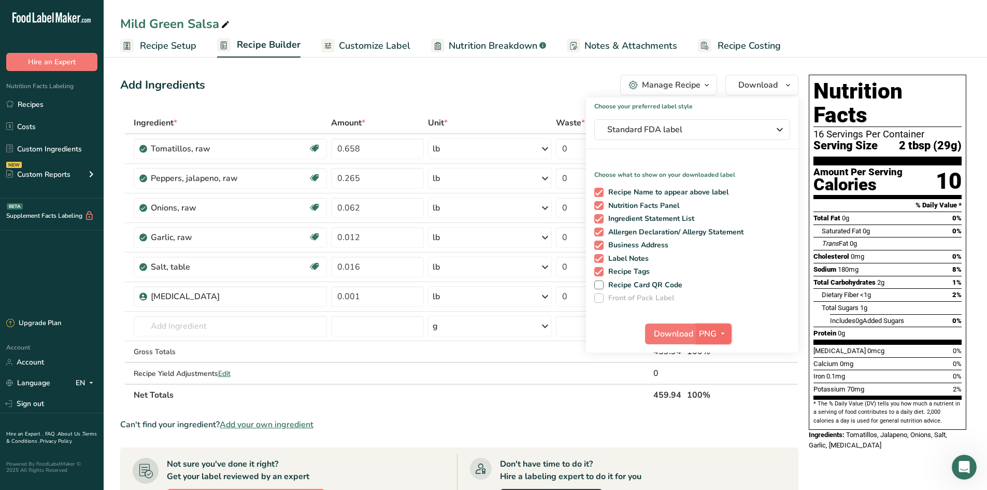
click at [721, 329] on icon "button" at bounding box center [723, 333] width 8 height 13
click at [718, 406] on link "PDF" at bounding box center [715, 406] width 33 height 17
click at [682, 338] on span "Download" at bounding box center [674, 334] width 39 height 12
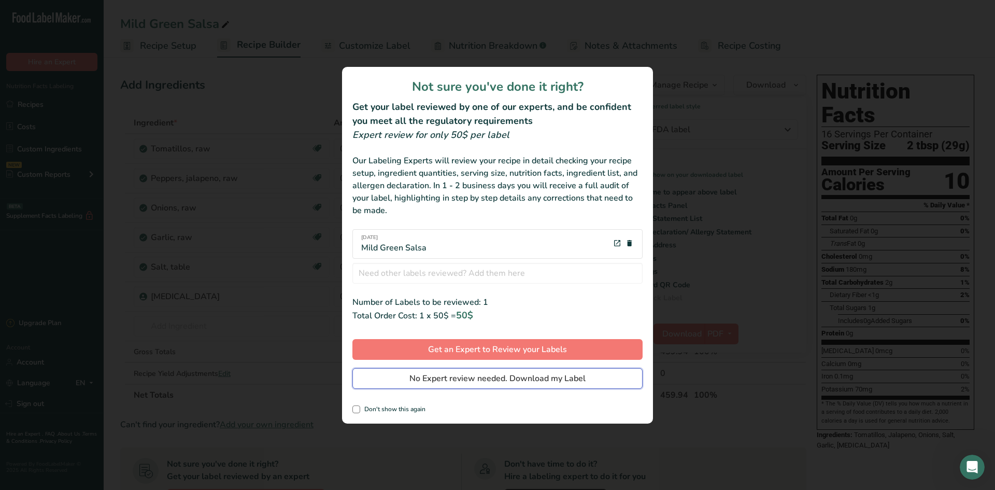
click at [415, 382] on span "No Expert review needed. Download my Label" at bounding box center [497, 378] width 176 height 12
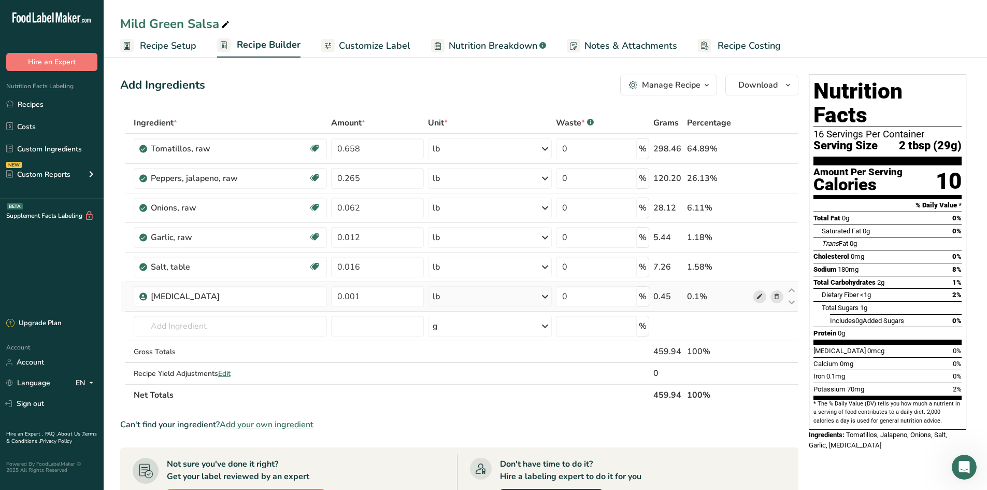
click at [761, 301] on icon at bounding box center [759, 296] width 7 height 11
click at [201, 297] on div "Sodium Benzoate" at bounding box center [216, 296] width 130 height 12
click at [236, 297] on div "Sodium Benzoate" at bounding box center [216, 296] width 130 height 12
click at [242, 299] on div "Sodium Benzoate" at bounding box center [216, 296] width 130 height 12
click at [254, 296] on div "Sodium Benzoate" at bounding box center [216, 296] width 130 height 12
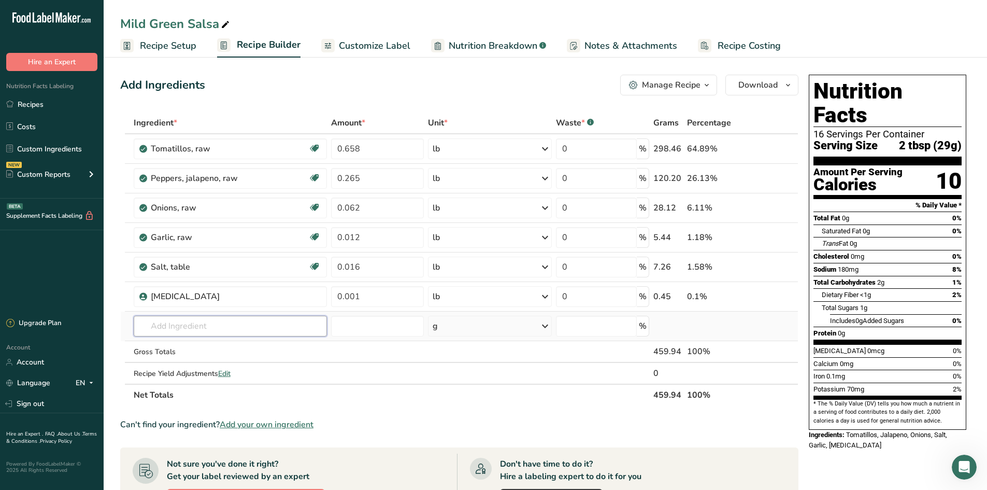
click at [239, 324] on input "text" at bounding box center [231, 326] width 194 height 21
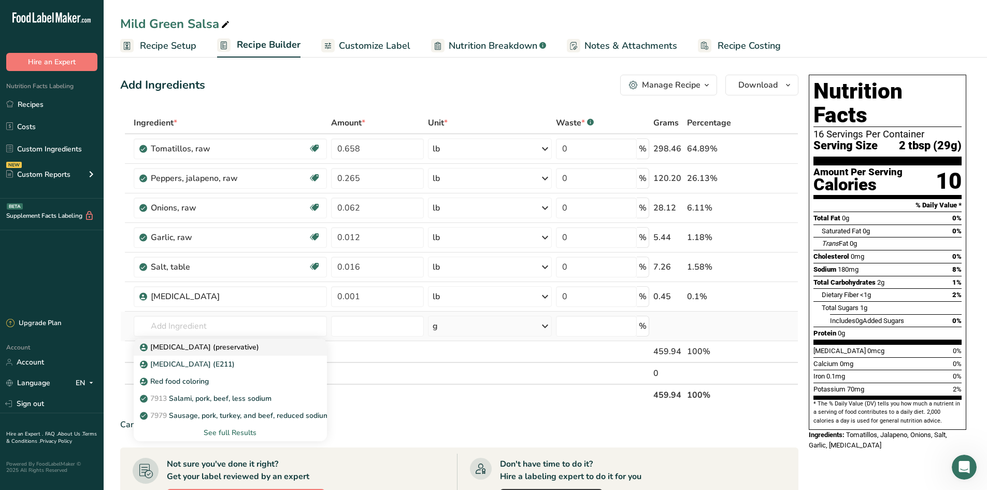
click at [245, 353] on link "Sodium Benzoate (preservative)" at bounding box center [231, 346] width 194 height 17
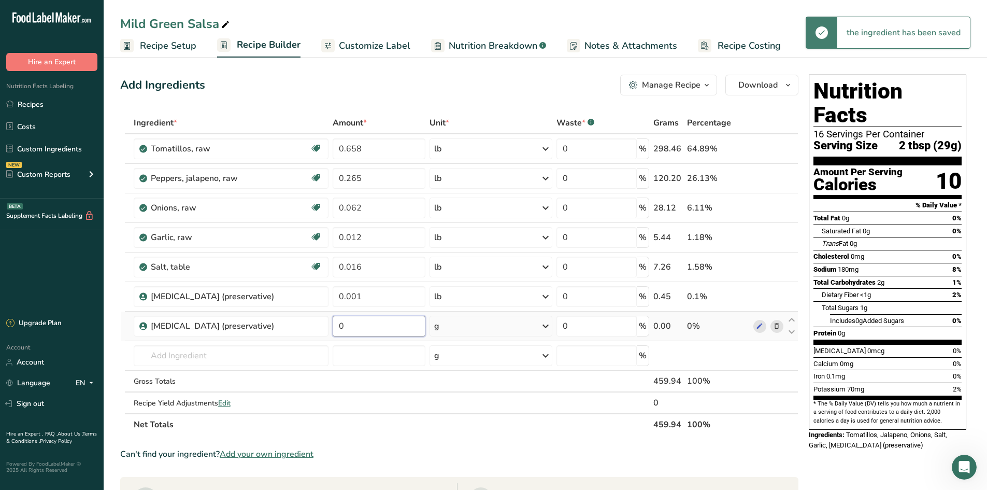
click at [375, 325] on input "0" at bounding box center [379, 326] width 93 height 21
click at [457, 327] on div "Ingredient * Amount * Unit * Waste * .a-a{fill:#347362;}.b-a{fill:#fff;} Grams …" at bounding box center [459, 273] width 678 height 323
click at [518, 323] on div "g" at bounding box center [491, 326] width 123 height 21
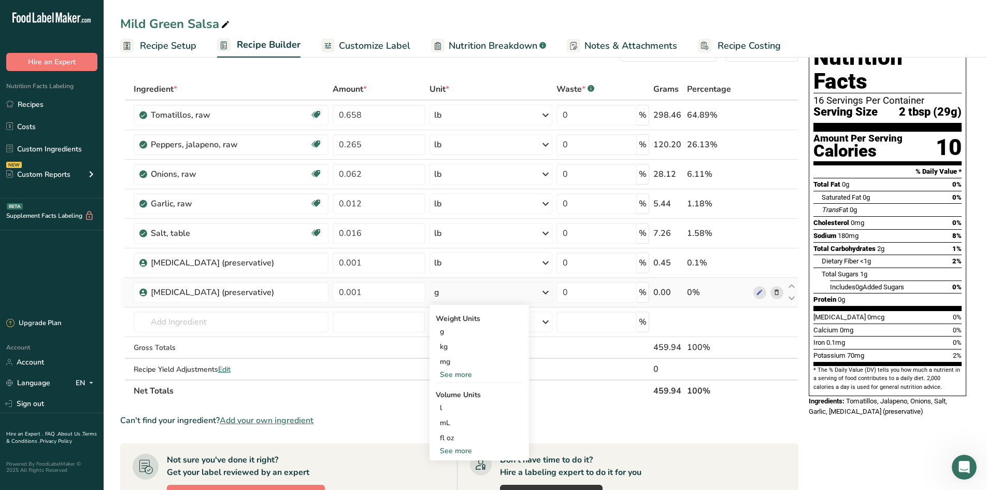
scroll to position [52, 0]
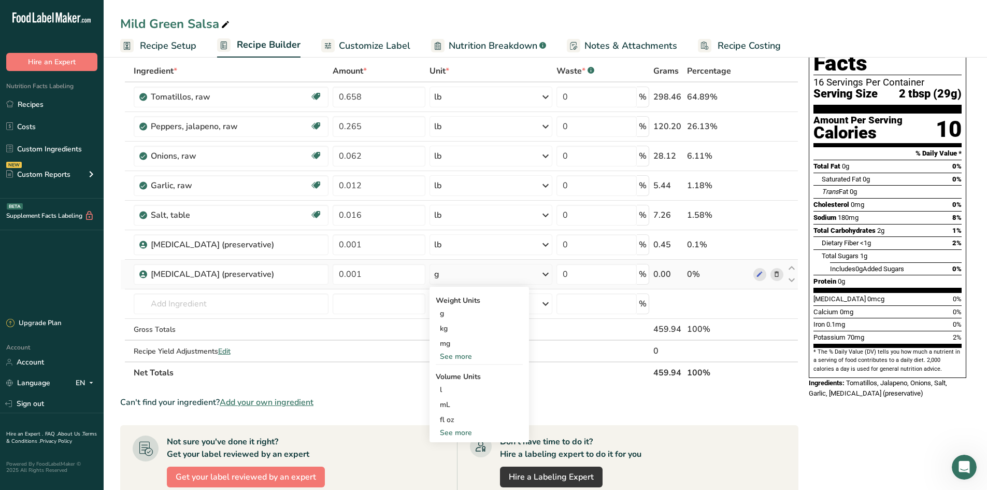
click at [457, 355] on div "See more" at bounding box center [479, 356] width 87 height 11
click at [461, 370] on div "lb" at bounding box center [479, 373] width 87 height 15
click at [775, 246] on icon at bounding box center [776, 244] width 7 height 11
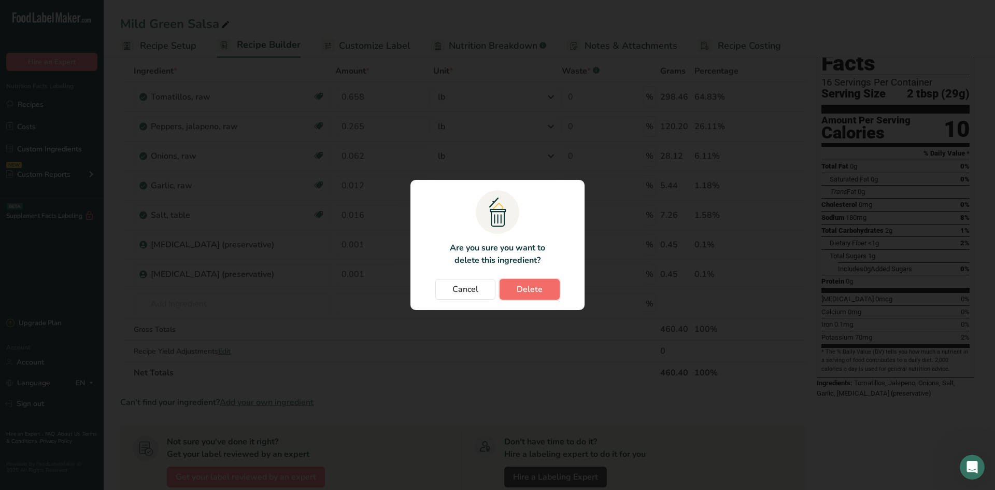
click at [522, 286] on span "Delete" at bounding box center [530, 289] width 26 height 12
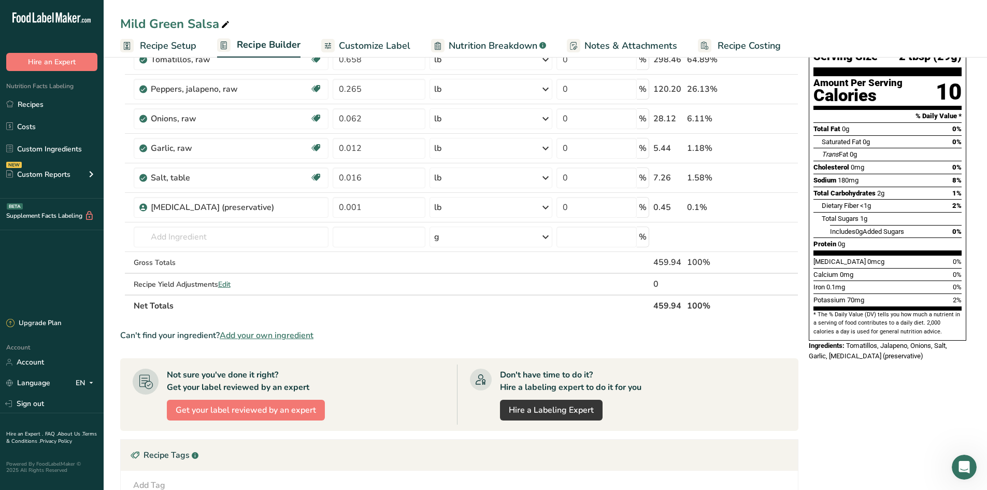
scroll to position [0, 0]
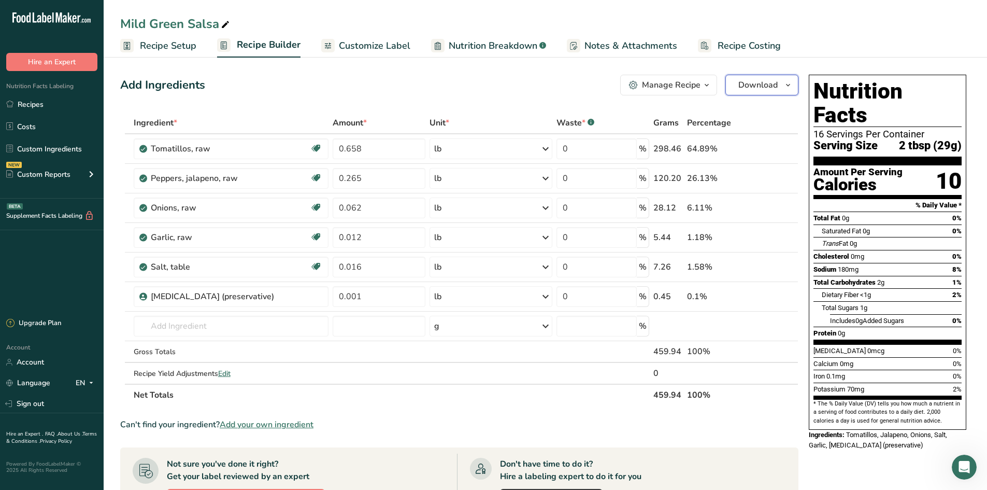
click at [766, 88] on span "Download" at bounding box center [758, 85] width 39 height 12
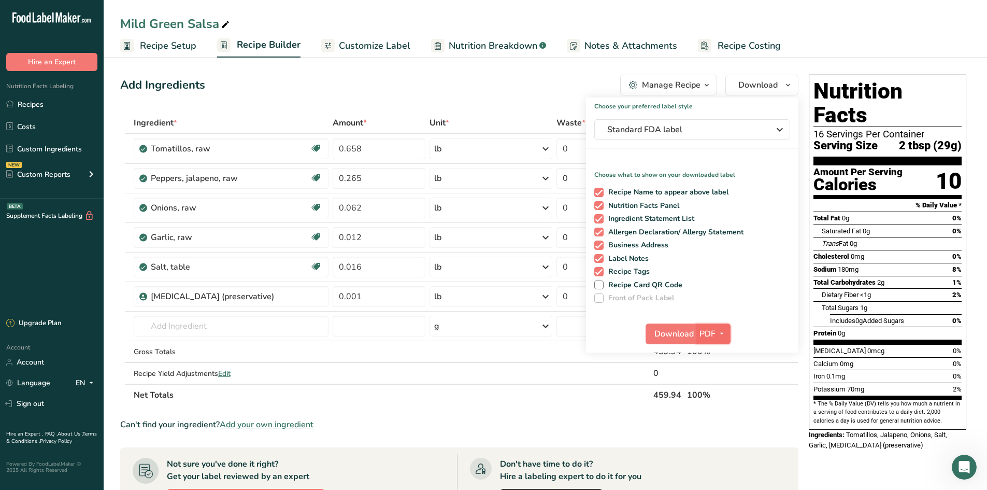
click at [721, 334] on icon "button" at bounding box center [722, 333] width 8 height 13
click at [663, 335] on span "Download" at bounding box center [674, 334] width 39 height 12
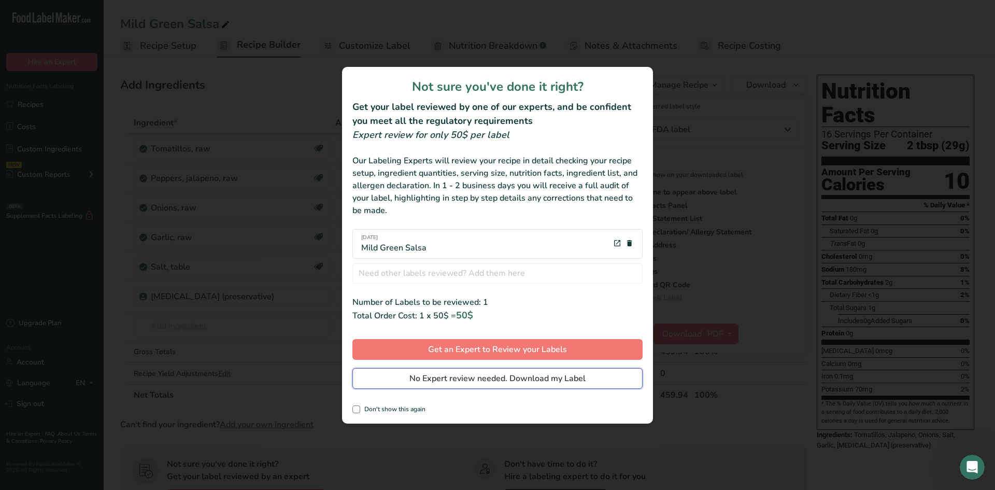
click at [405, 377] on button "No Expert review needed. Download my Label" at bounding box center [497, 378] width 290 height 21
